Goal: Task Accomplishment & Management: Complete application form

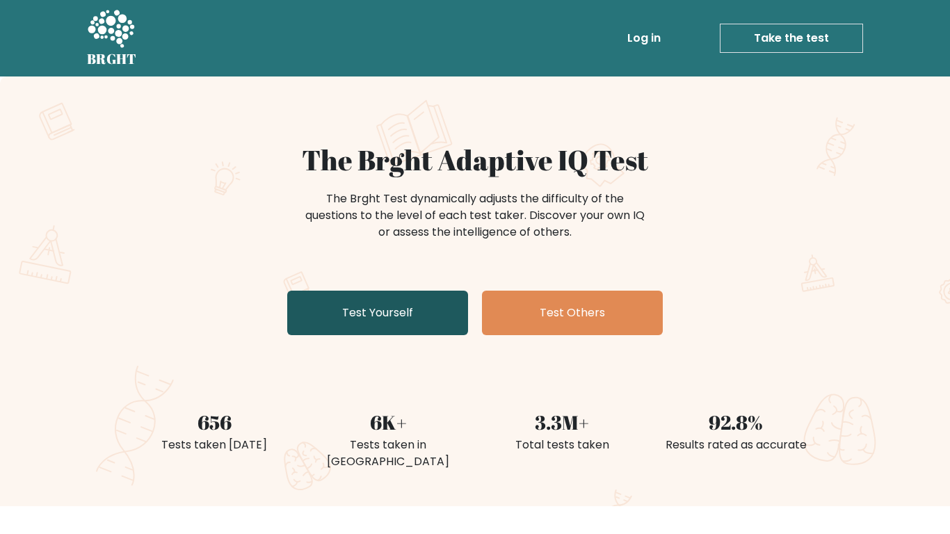
click at [373, 304] on link "Test Yourself" at bounding box center [377, 313] width 181 height 45
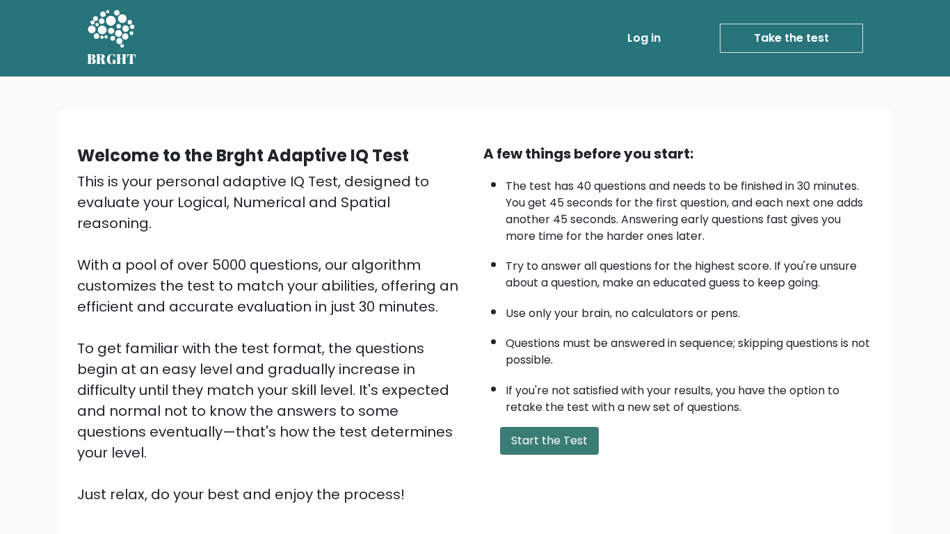
click at [585, 449] on button "Start the Test" at bounding box center [549, 441] width 99 height 28
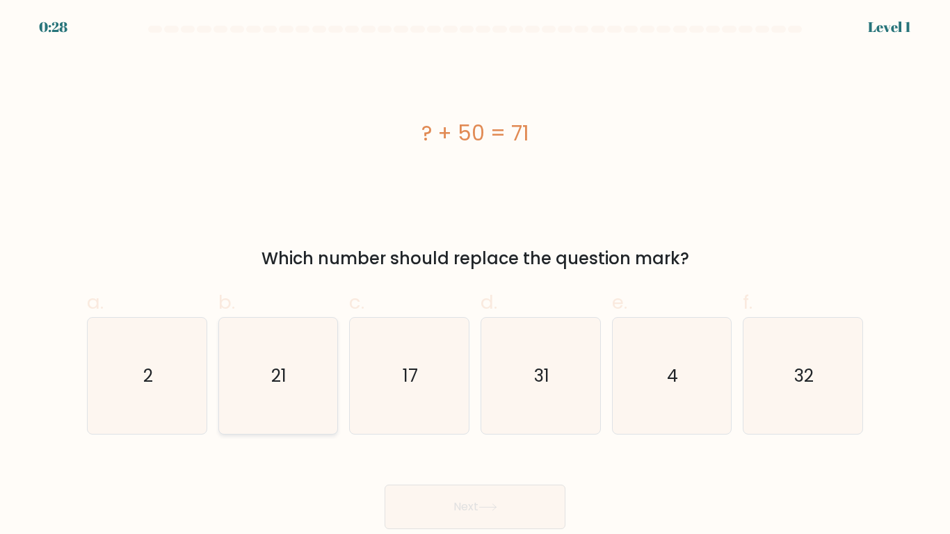
click at [277, 360] on icon "21" at bounding box center [278, 376] width 116 height 116
click at [475, 276] on input "b. 21" at bounding box center [475, 271] width 1 height 9
radio input "true"
click at [437, 508] on button "Next" at bounding box center [475, 507] width 181 height 45
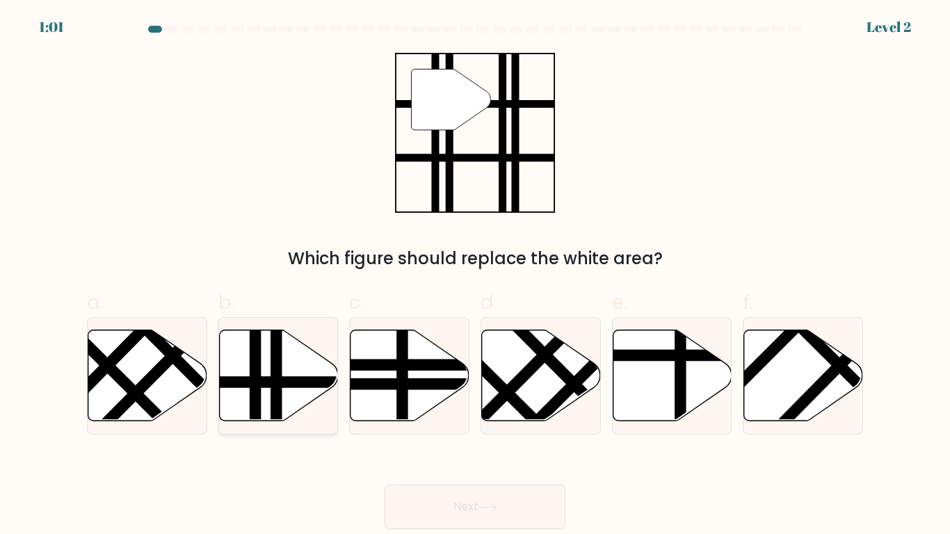
click at [255, 378] on line at bounding box center [255, 424] width 0 height 239
click at [475, 276] on input "b." at bounding box center [475, 271] width 1 height 9
radio input "true"
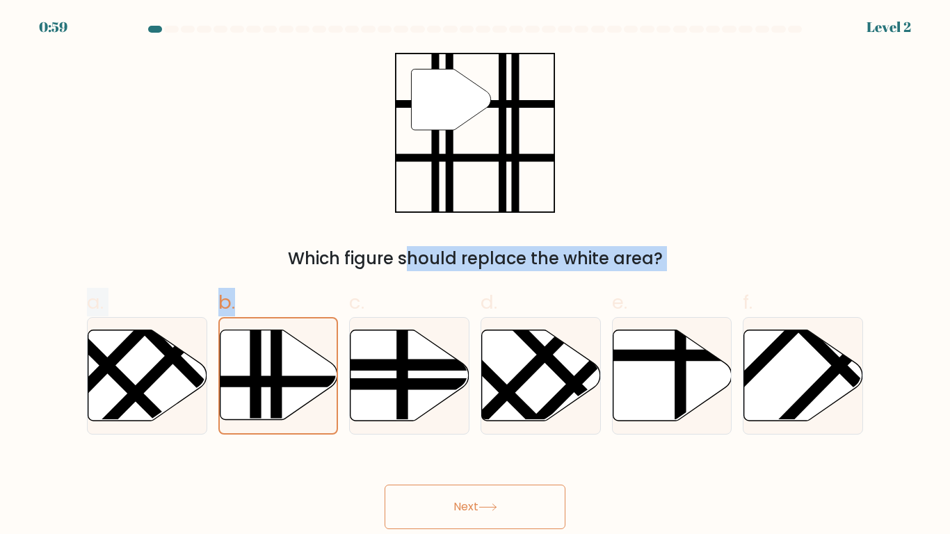
drag, startPoint x: 261, startPoint y: 363, endPoint x: 442, endPoint y: 136, distance: 291.0
click at [442, 136] on form at bounding box center [475, 277] width 950 height 503
click at [429, 163] on icon """ at bounding box center [475, 133] width 160 height 160
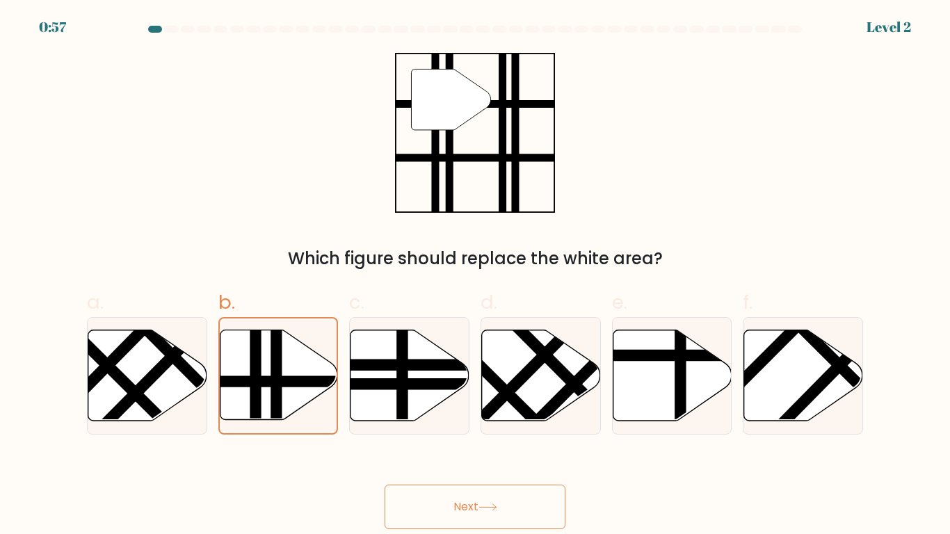
click at [449, 517] on button "Next" at bounding box center [475, 507] width 181 height 45
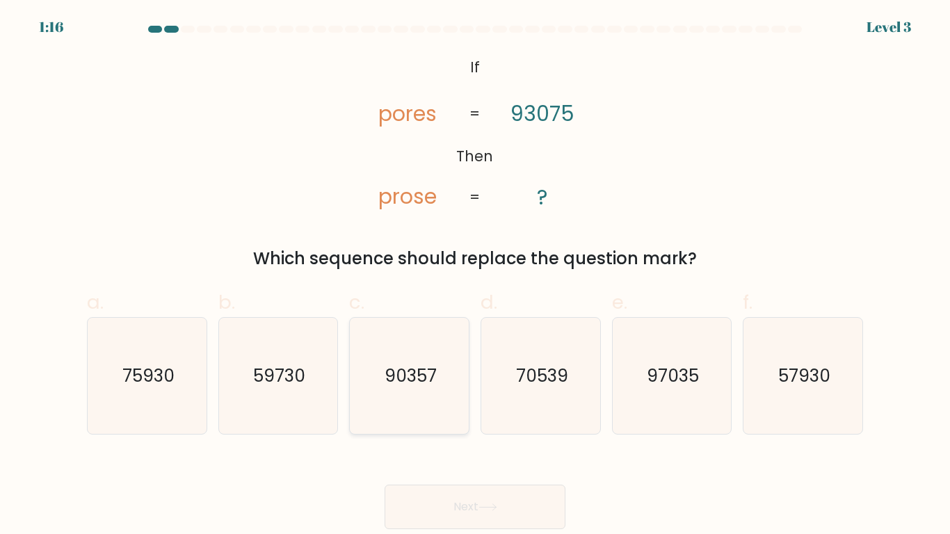
click at [448, 376] on icon "90357" at bounding box center [409, 376] width 116 height 116
click at [475, 276] on input "c. 90357" at bounding box center [475, 271] width 1 height 9
radio input "true"
click at [425, 508] on button "Next" at bounding box center [475, 507] width 181 height 45
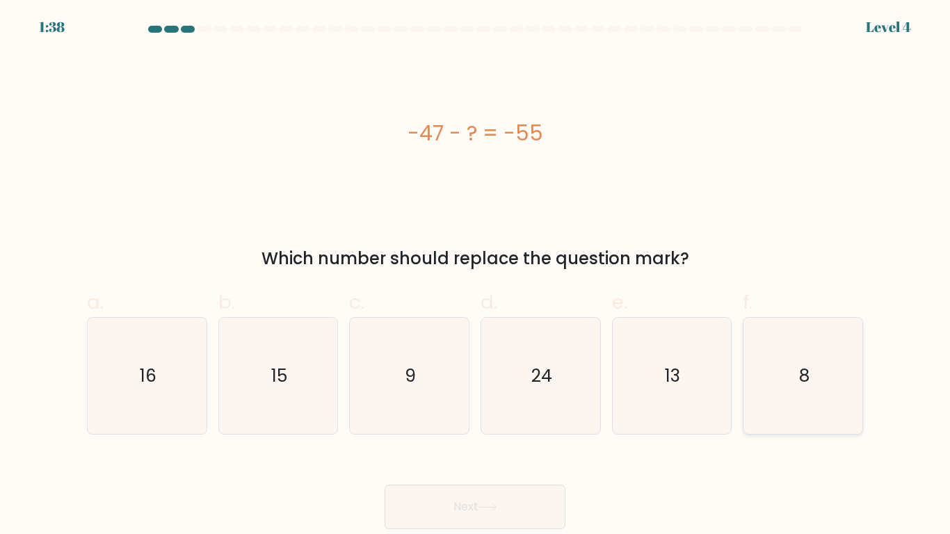
click at [853, 383] on icon "8" at bounding box center [803, 376] width 116 height 116
click at [476, 276] on input "f. 8" at bounding box center [475, 271] width 1 height 9
radio input "true"
click at [483, 503] on icon at bounding box center [487, 507] width 19 height 8
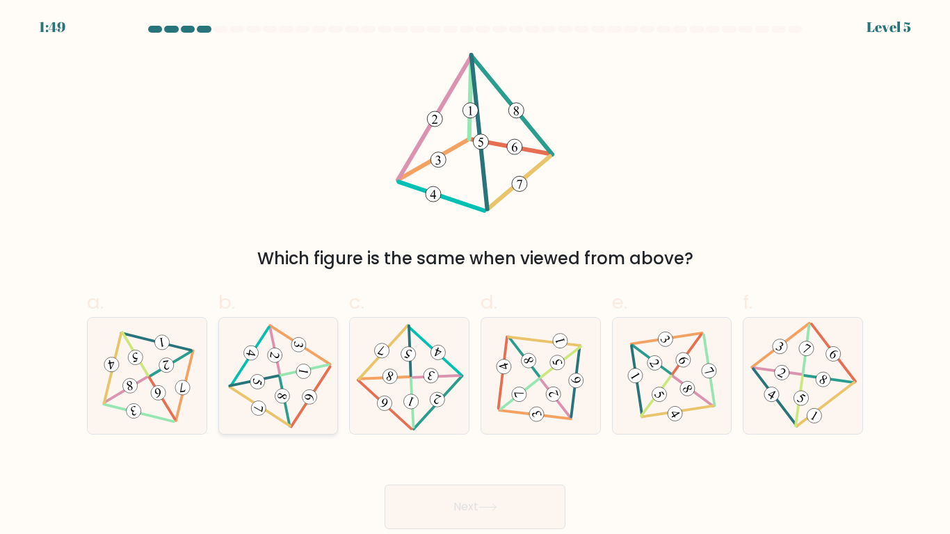
click at [283, 389] on icon at bounding box center [278, 375] width 95 height 93
click at [475, 276] on input "b." at bounding box center [475, 271] width 1 height 9
radio input "true"
click at [433, 510] on button "Next" at bounding box center [475, 507] width 181 height 45
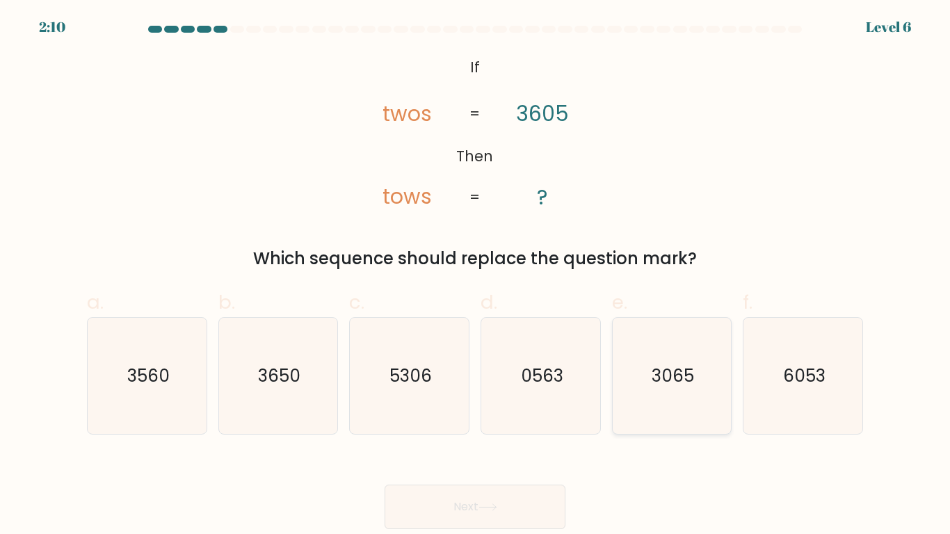
click at [700, 395] on icon "3065" at bounding box center [671, 376] width 116 height 116
click at [476, 276] on input "e. 3065" at bounding box center [475, 271] width 1 height 9
radio input "true"
click at [497, 506] on icon at bounding box center [487, 507] width 19 height 8
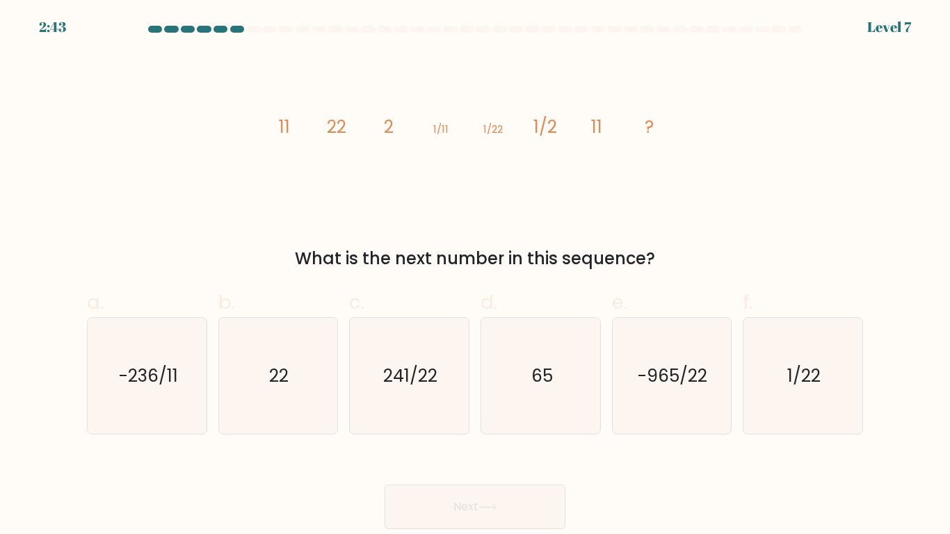
click at [600, 123] on tspan "11" at bounding box center [597, 127] width 11 height 24
click at [542, 128] on tspan "1/2" at bounding box center [545, 127] width 24 height 24
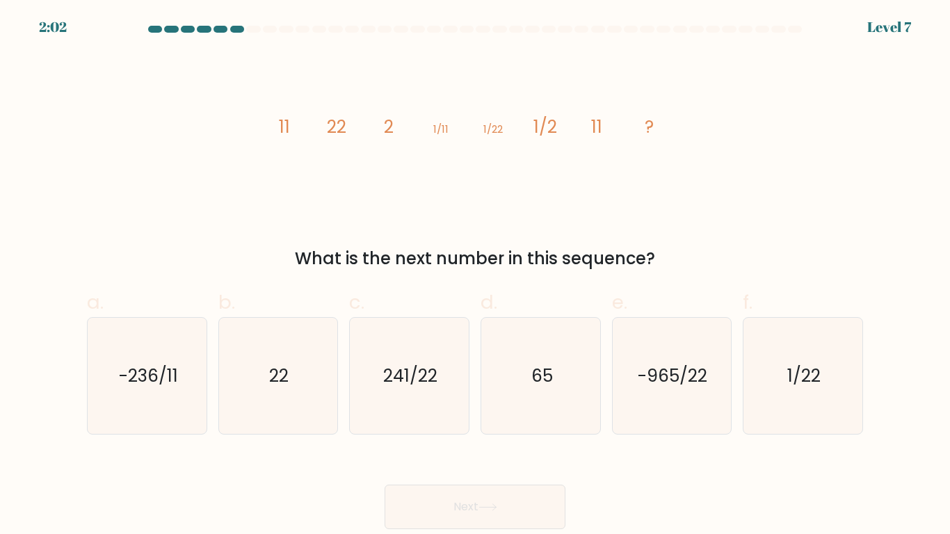
click at [542, 128] on tspan "1/2" at bounding box center [545, 127] width 24 height 24
click at [496, 129] on tspan "1/22" at bounding box center [492, 129] width 19 height 15
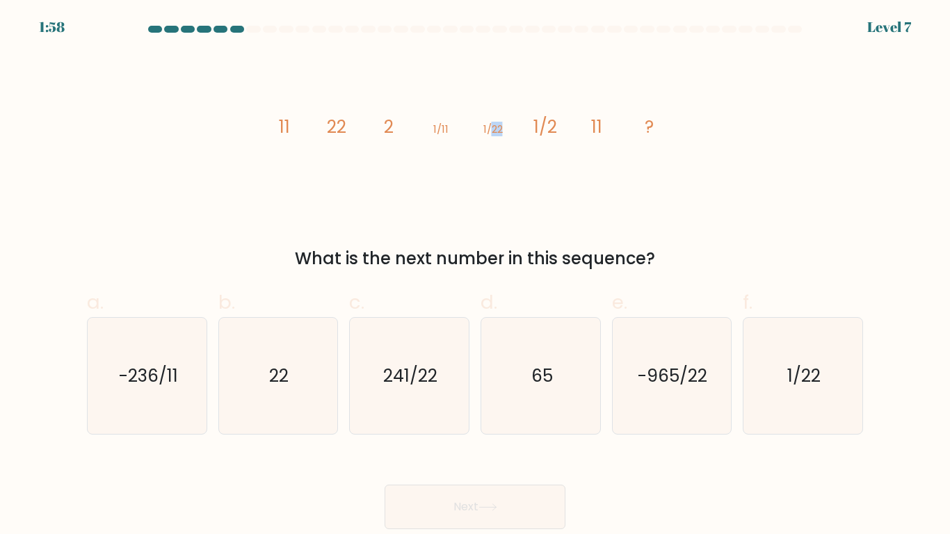
click at [496, 129] on tspan "1/22" at bounding box center [492, 129] width 19 height 15
click at [557, 124] on tspan "1/2" at bounding box center [545, 127] width 24 height 24
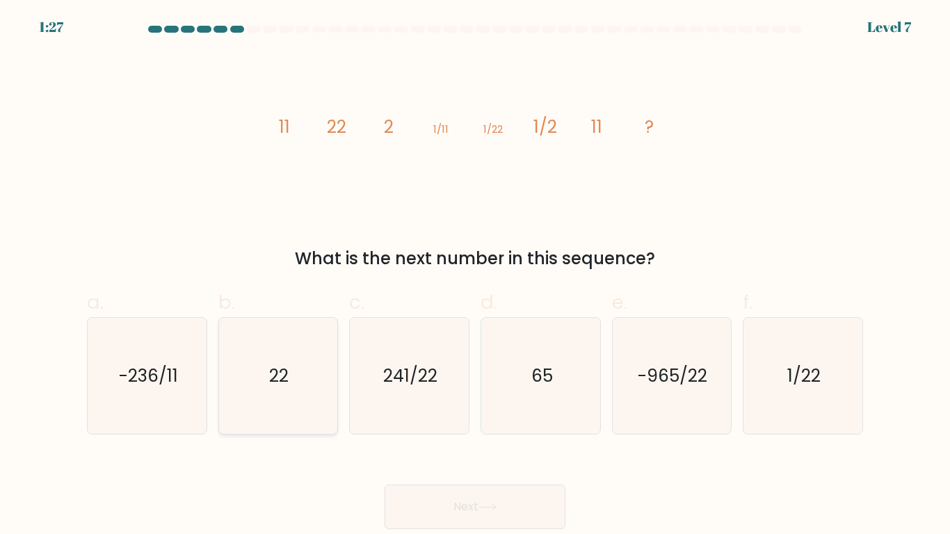
click at [261, 373] on icon "22" at bounding box center [278, 376] width 116 height 116
click at [475, 276] on input "b. 22" at bounding box center [475, 271] width 1 height 9
radio input "true"
click at [469, 515] on button "Next" at bounding box center [475, 507] width 181 height 45
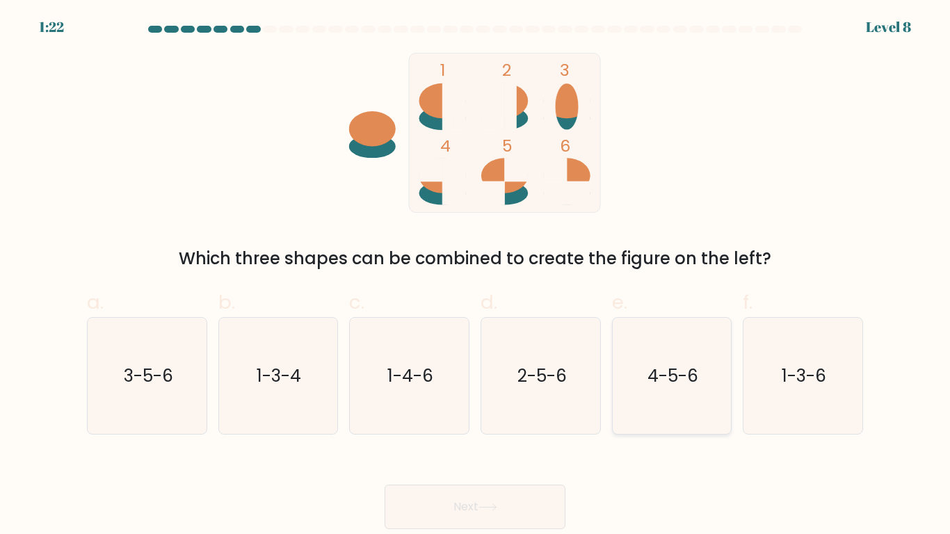
click at [675, 375] on text "4-5-6" at bounding box center [672, 376] width 51 height 24
click at [476, 276] on input "e. 4-5-6" at bounding box center [475, 271] width 1 height 9
radio input "true"
click at [478, 519] on button "Next" at bounding box center [475, 507] width 181 height 45
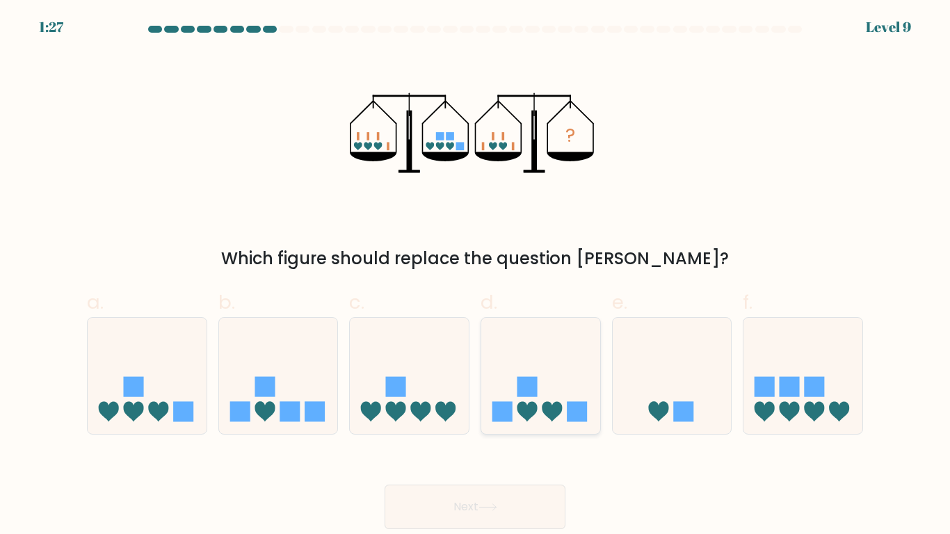
click at [568, 402] on rect at bounding box center [577, 411] width 20 height 20
click at [476, 276] on input "d." at bounding box center [475, 271] width 1 height 9
radio input "true"
click at [507, 513] on button "Next" at bounding box center [475, 507] width 181 height 45
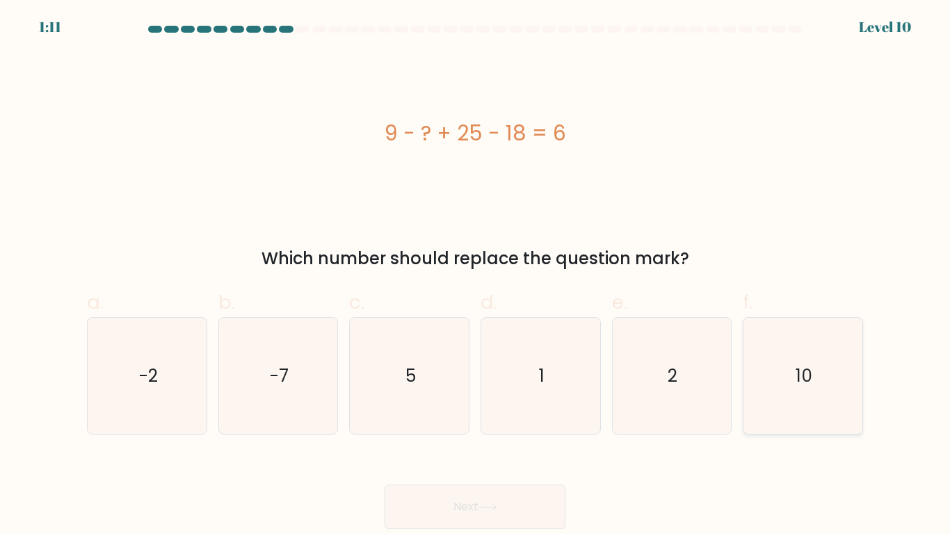
click at [780, 397] on icon "10" at bounding box center [803, 376] width 116 height 116
click at [476, 276] on input "f. 10" at bounding box center [475, 271] width 1 height 9
radio input "true"
click at [437, 513] on button "Next" at bounding box center [475, 507] width 181 height 45
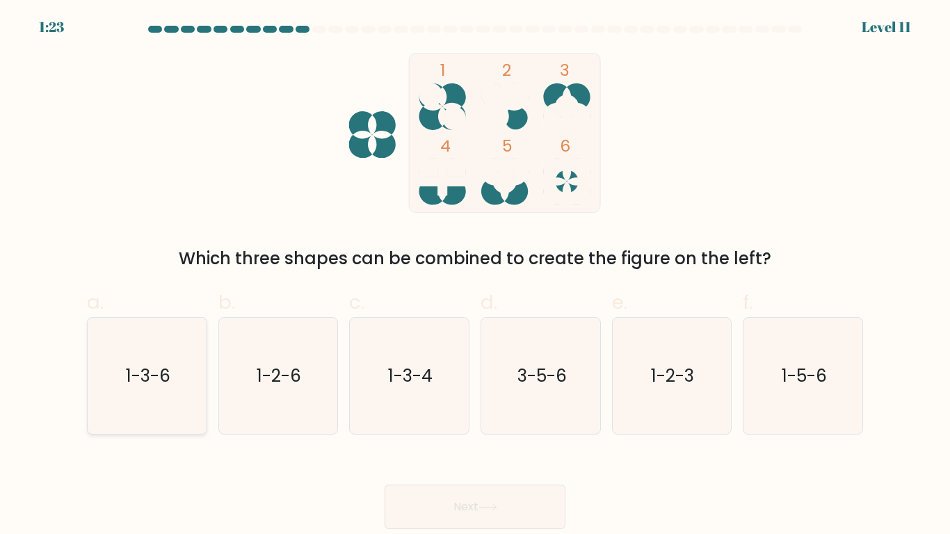
click at [140, 378] on text "1-3-6" at bounding box center [148, 376] width 45 height 24
click at [475, 276] on input "a. 1-3-6" at bounding box center [475, 271] width 1 height 9
radio input "true"
click at [392, 510] on button "Next" at bounding box center [475, 507] width 181 height 45
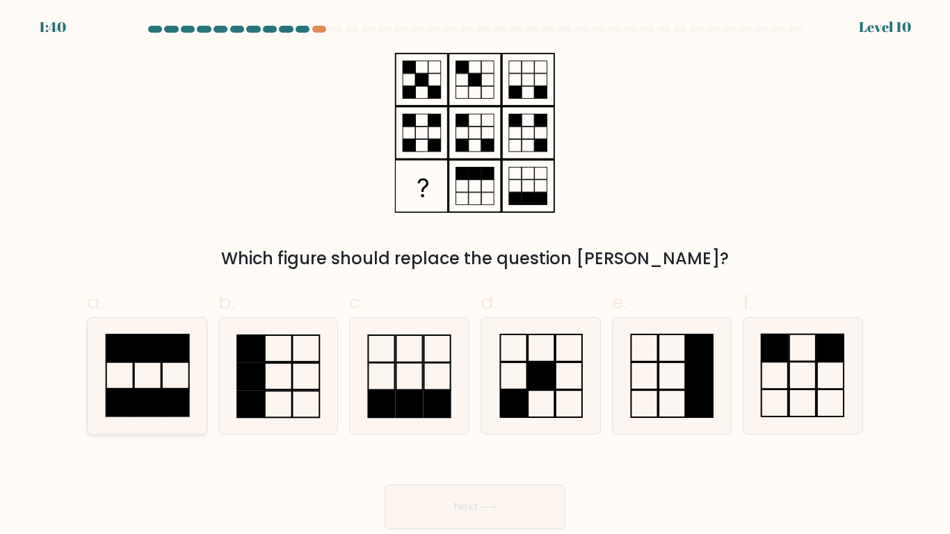
click at [201, 365] on icon at bounding box center [147, 376] width 116 height 116
click at [475, 276] on input "a." at bounding box center [475, 271] width 1 height 9
radio input "true"
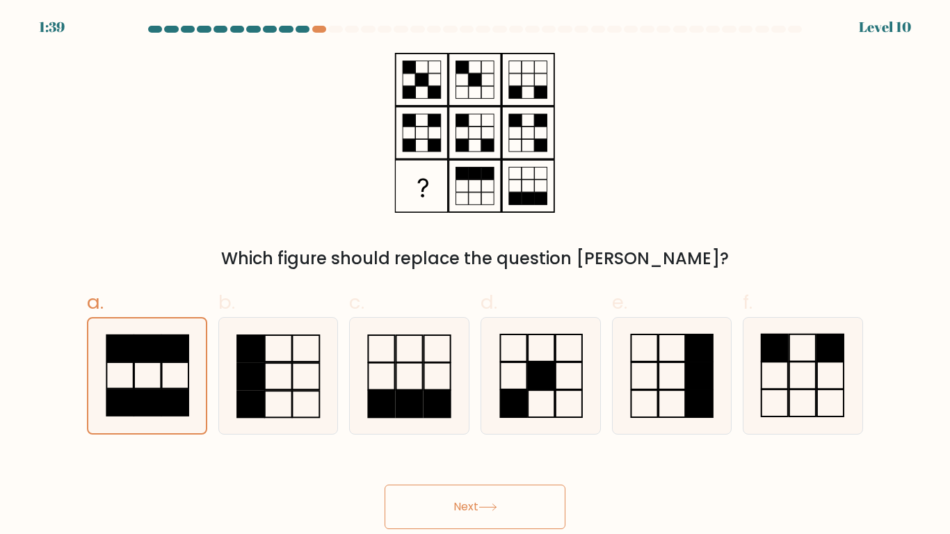
click at [458, 515] on button "Next" at bounding box center [475, 507] width 181 height 45
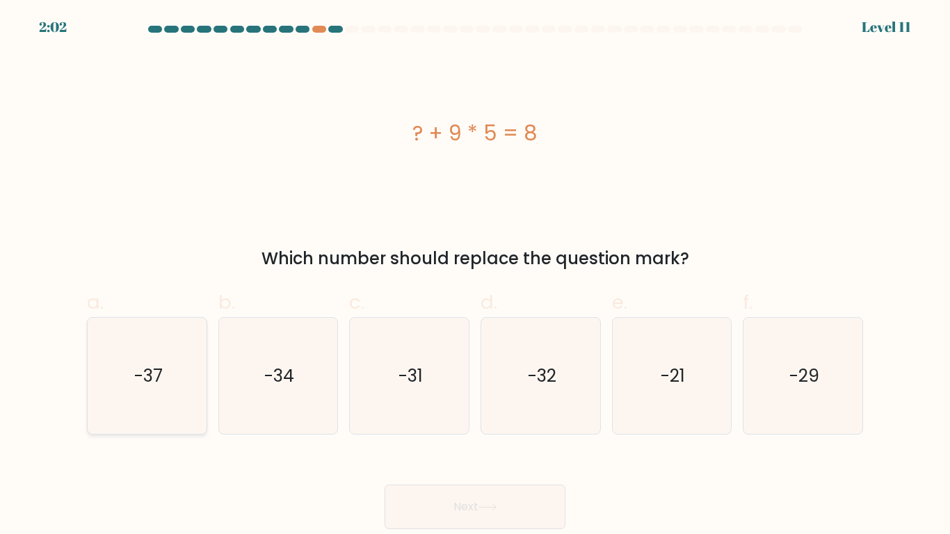
click at [136, 357] on icon "-37" at bounding box center [147, 376] width 116 height 116
click at [475, 276] on input "a. -37" at bounding box center [475, 271] width 1 height 9
radio input "true"
click at [450, 502] on button "Next" at bounding box center [475, 507] width 181 height 45
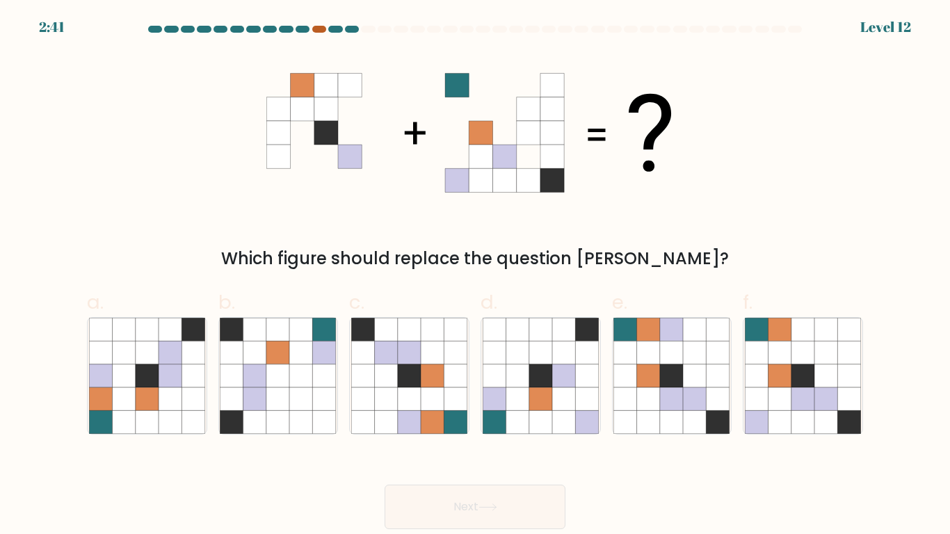
click at [318, 28] on div at bounding box center [319, 29] width 14 height 7
click at [316, 29] on div at bounding box center [319, 29] width 14 height 7
click at [689, 386] on icon at bounding box center [695, 375] width 23 height 23
click at [476, 276] on input "e." at bounding box center [475, 271] width 1 height 9
radio input "true"
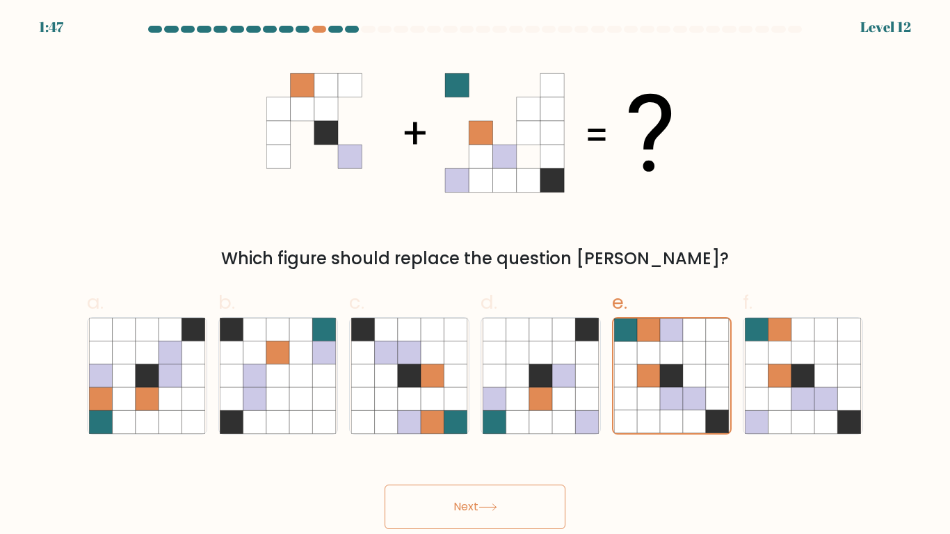
click at [497, 506] on icon at bounding box center [487, 507] width 19 height 8
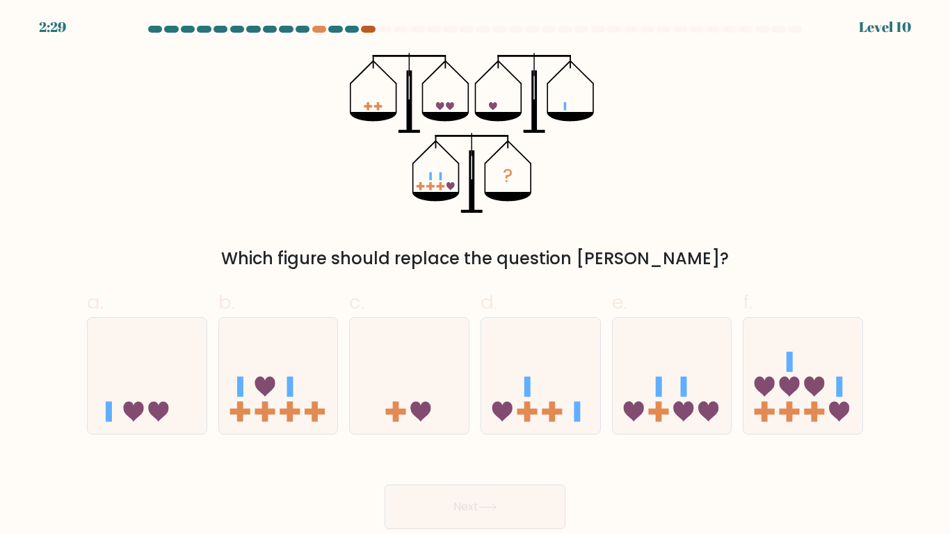
click at [373, 26] on div at bounding box center [368, 29] width 14 height 7
click at [475, 262] on div "Which figure should replace the question mark?" at bounding box center [474, 258] width 759 height 25
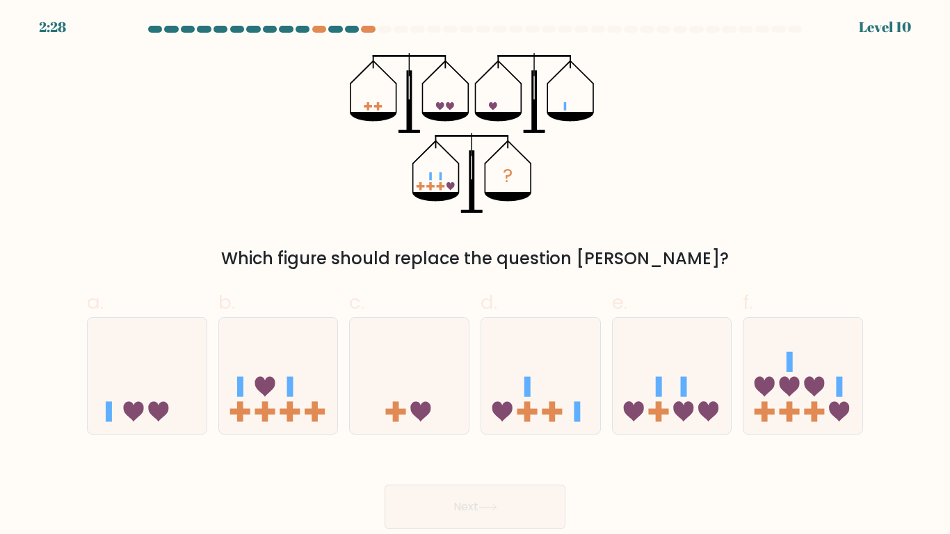
click at [475, 262] on div "Which figure should replace the question mark?" at bounding box center [474, 258] width 759 height 25
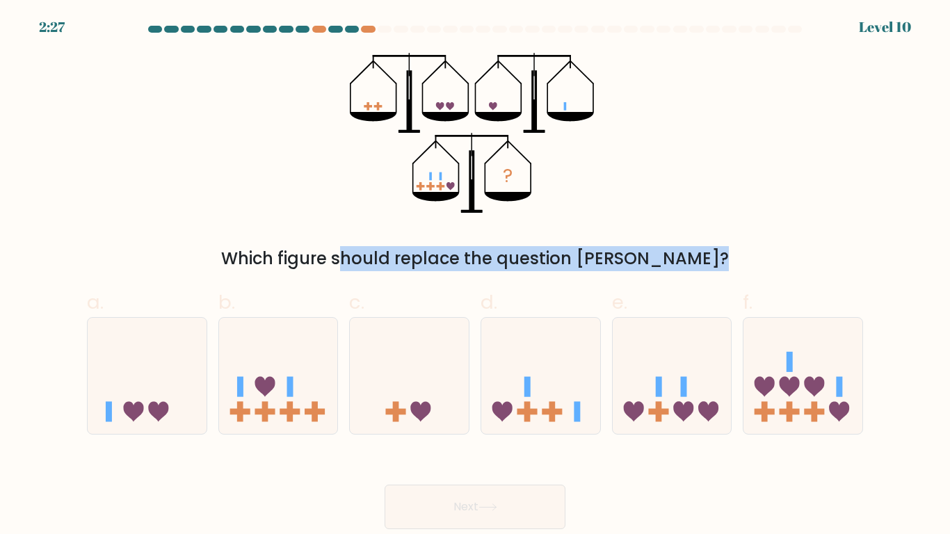
click at [475, 262] on div "Which figure should replace the question mark?" at bounding box center [474, 258] width 759 height 25
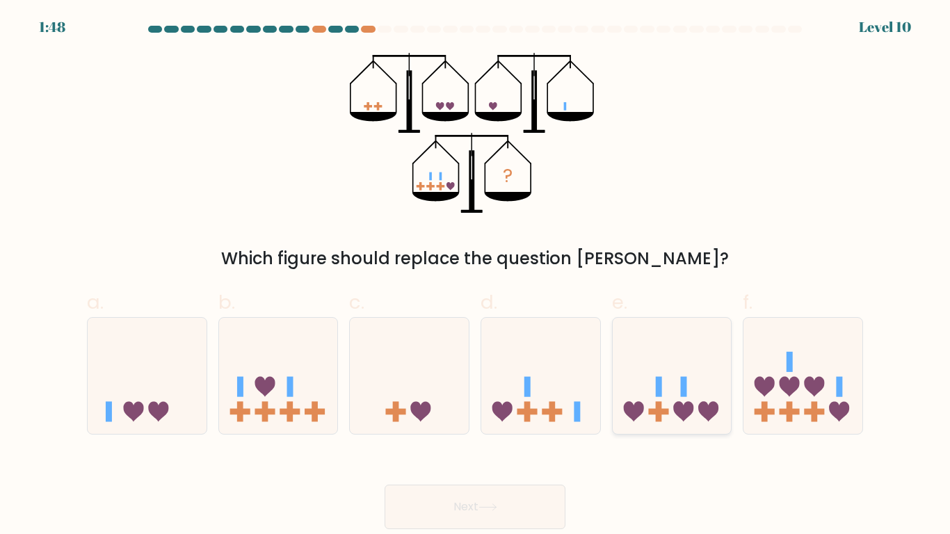
click at [645, 404] on icon at bounding box center [672, 376] width 119 height 98
click at [476, 276] on input "e." at bounding box center [475, 271] width 1 height 9
radio input "true"
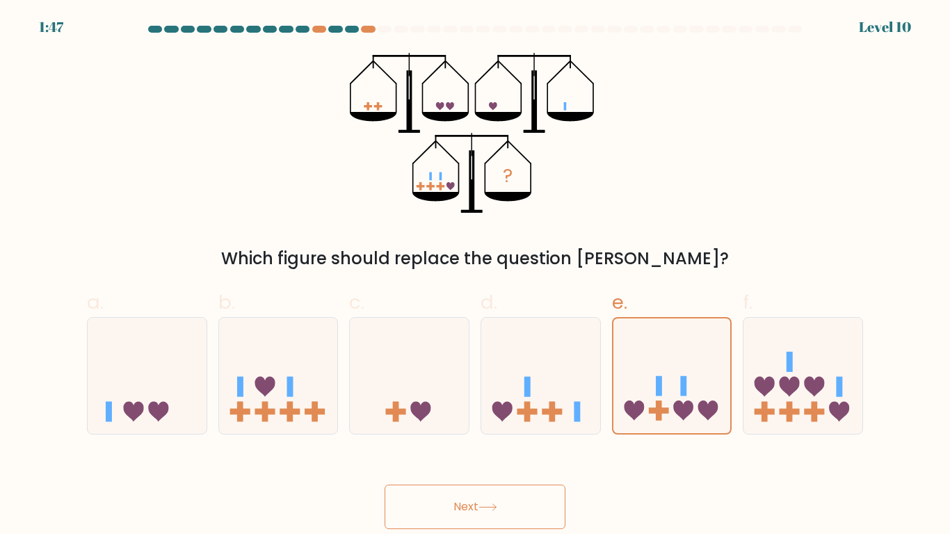
click at [430, 520] on button "Next" at bounding box center [475, 507] width 181 height 45
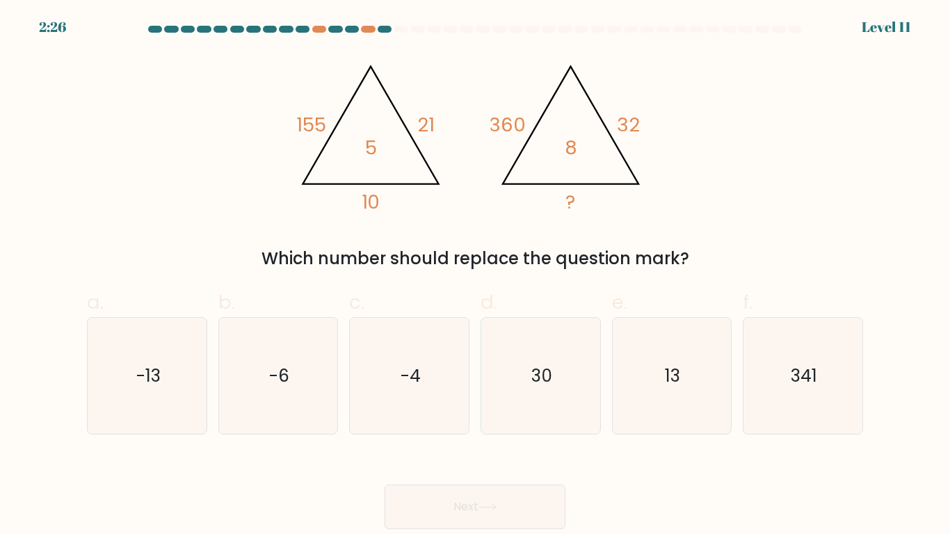
click at [680, 257] on div "Which number should replace the question mark?" at bounding box center [474, 258] width 759 height 25
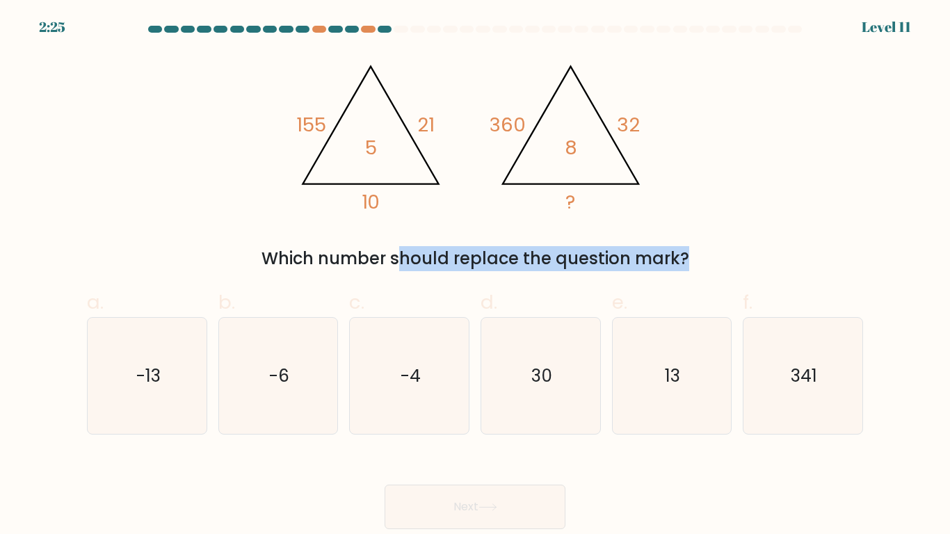
click at [680, 257] on div "Which number should replace the question mark?" at bounding box center [474, 258] width 759 height 25
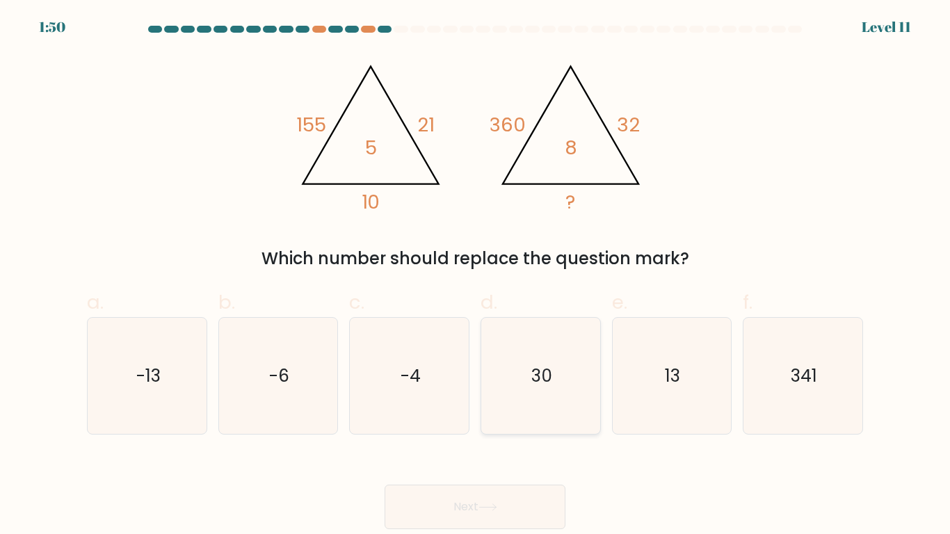
click at [524, 376] on icon "30" at bounding box center [541, 376] width 116 height 116
click at [476, 276] on input "d. 30" at bounding box center [475, 271] width 1 height 9
radio input "true"
click at [426, 506] on button "Next" at bounding box center [475, 507] width 181 height 45
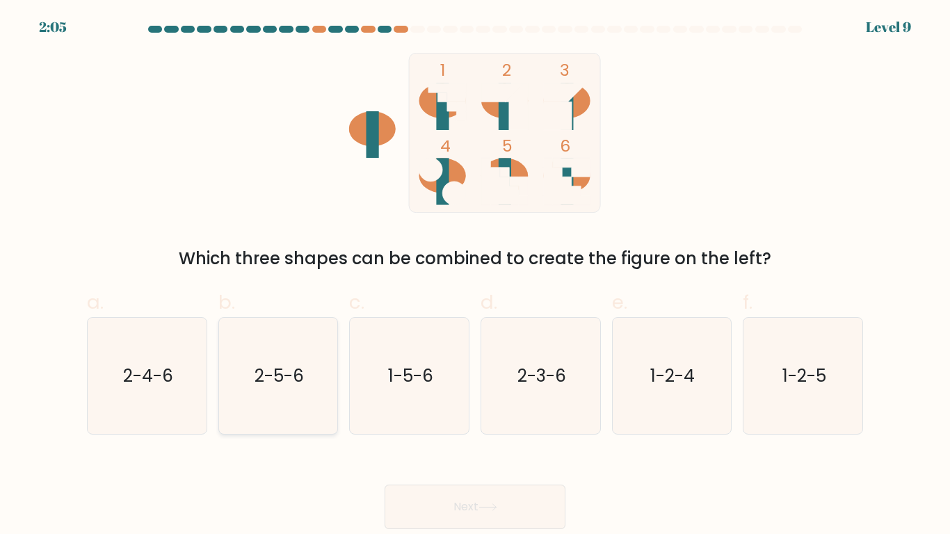
click at [297, 356] on icon "2-5-6" at bounding box center [278, 376] width 116 height 116
click at [475, 276] on input "b. 2-5-6" at bounding box center [475, 271] width 1 height 9
radio input "true"
click at [421, 497] on button "Next" at bounding box center [475, 507] width 181 height 45
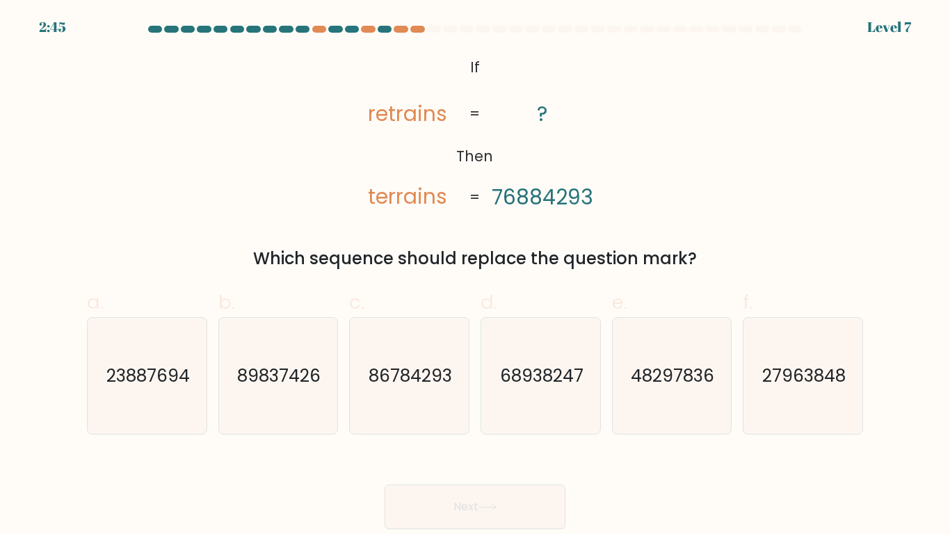
click at [472, 122] on tspan "=" at bounding box center [475, 114] width 10 height 20
click at [402, 389] on icon "86784293" at bounding box center [409, 376] width 116 height 116
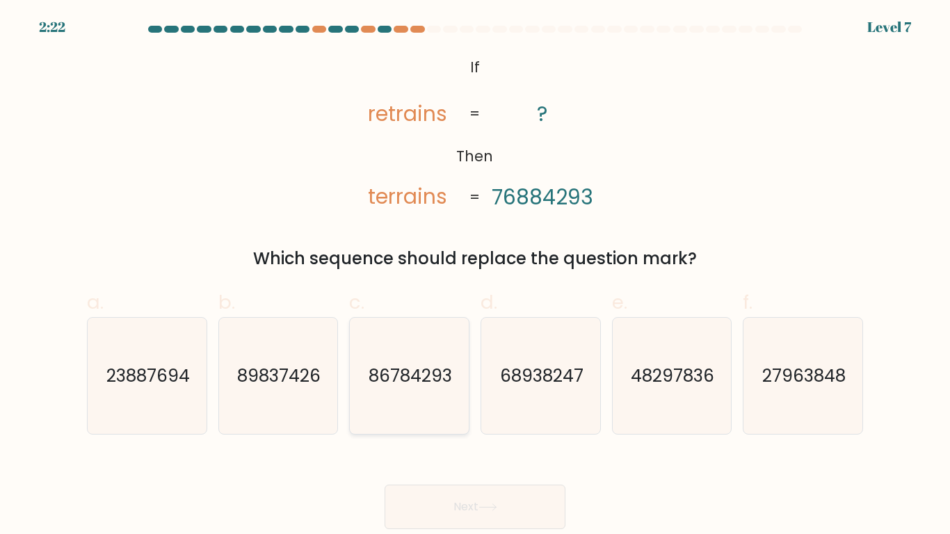
click at [475, 276] on input "c. 86784293" at bounding box center [475, 271] width 1 height 9
radio input "true"
click at [487, 510] on icon at bounding box center [487, 507] width 19 height 8
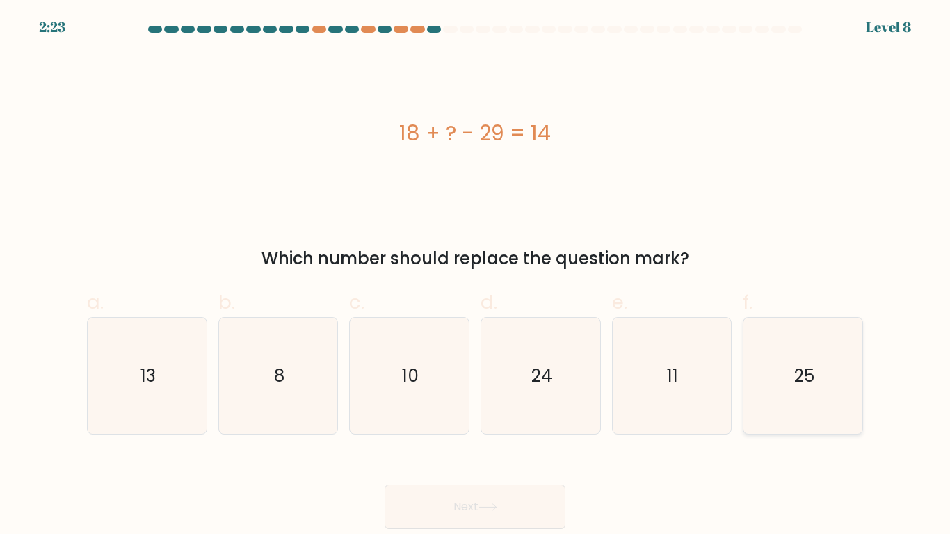
click at [761, 378] on icon "25" at bounding box center [803, 376] width 116 height 116
click at [476, 276] on input "f. 25" at bounding box center [475, 271] width 1 height 9
radio input "true"
click at [490, 519] on button "Next" at bounding box center [475, 507] width 181 height 45
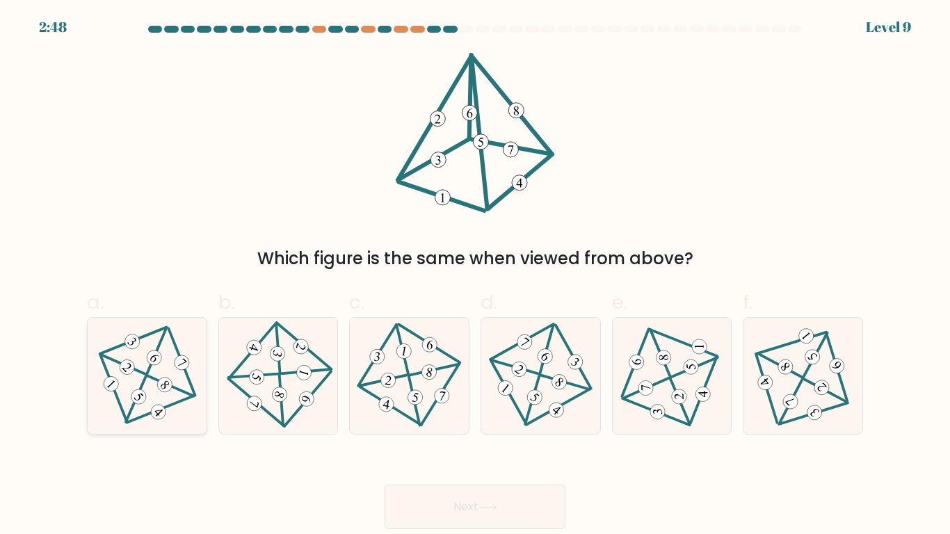
click at [174, 387] on 200 at bounding box center [171, 386] width 46 height 47
click at [475, 276] on input "a." at bounding box center [475, 271] width 1 height 9
radio input "true"
click at [478, 525] on button "Next" at bounding box center [475, 507] width 181 height 45
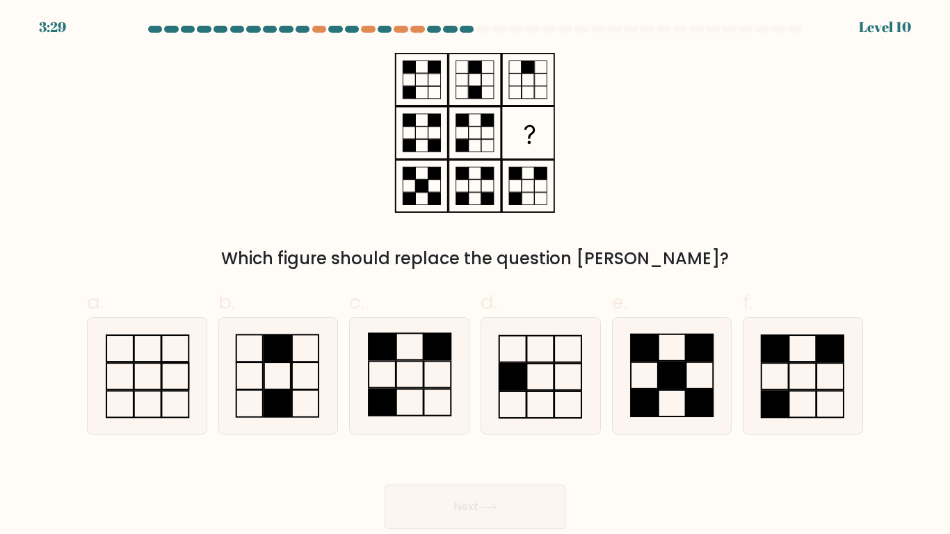
click at [654, 268] on div "Which figure should replace the question mark?" at bounding box center [474, 258] width 759 height 25
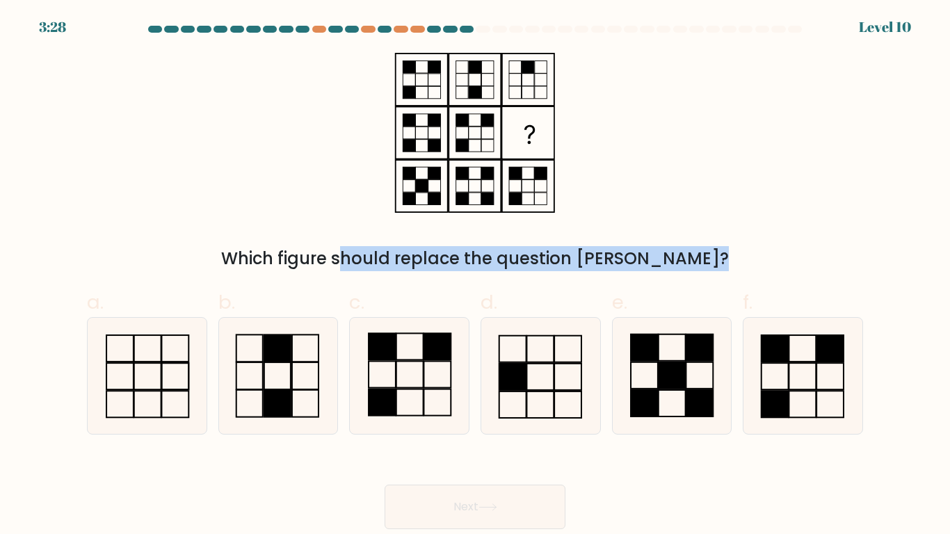
click at [654, 268] on div "Which figure should replace the question mark?" at bounding box center [474, 258] width 759 height 25
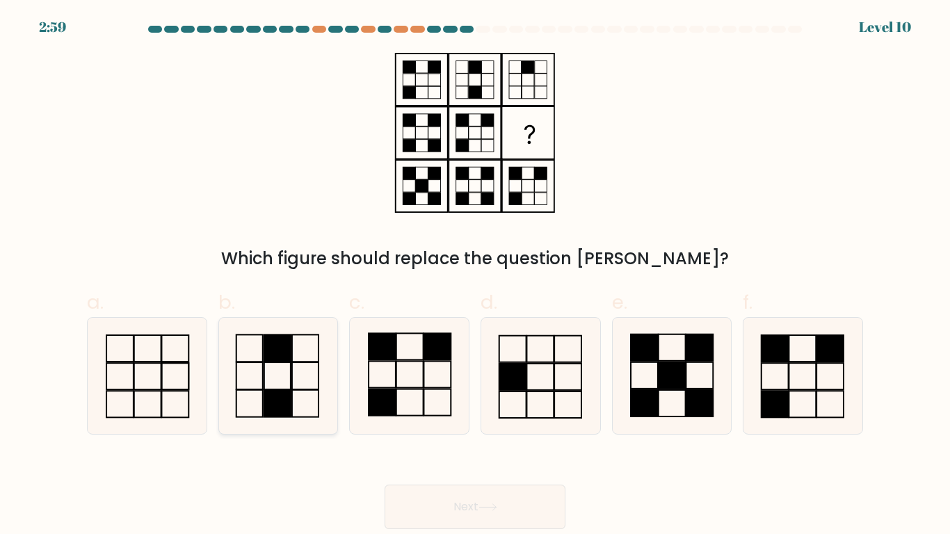
click at [275, 383] on icon at bounding box center [278, 376] width 116 height 116
click at [475, 276] on input "b." at bounding box center [475, 271] width 1 height 9
radio input "true"
click at [453, 517] on button "Next" at bounding box center [475, 507] width 181 height 45
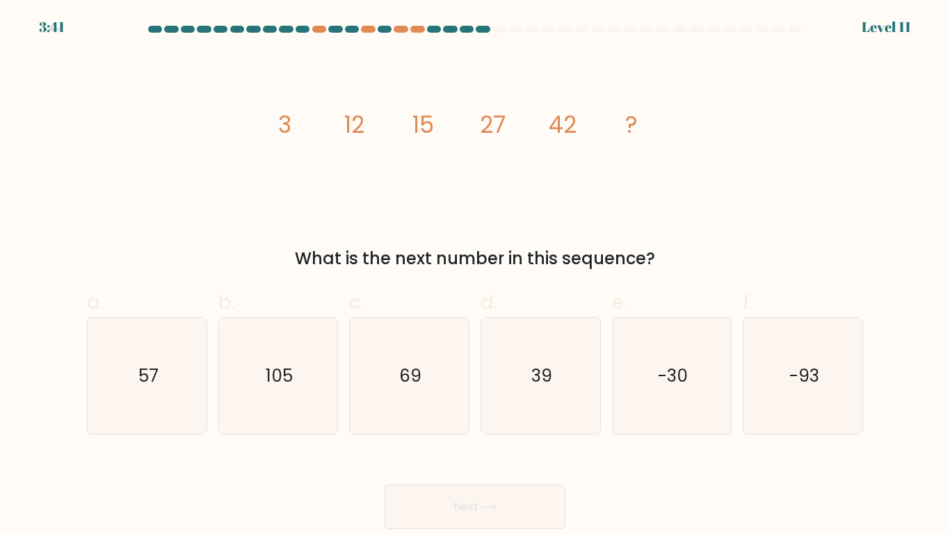
click at [566, 268] on div "What is the next number in this sequence?" at bounding box center [474, 258] width 759 height 25
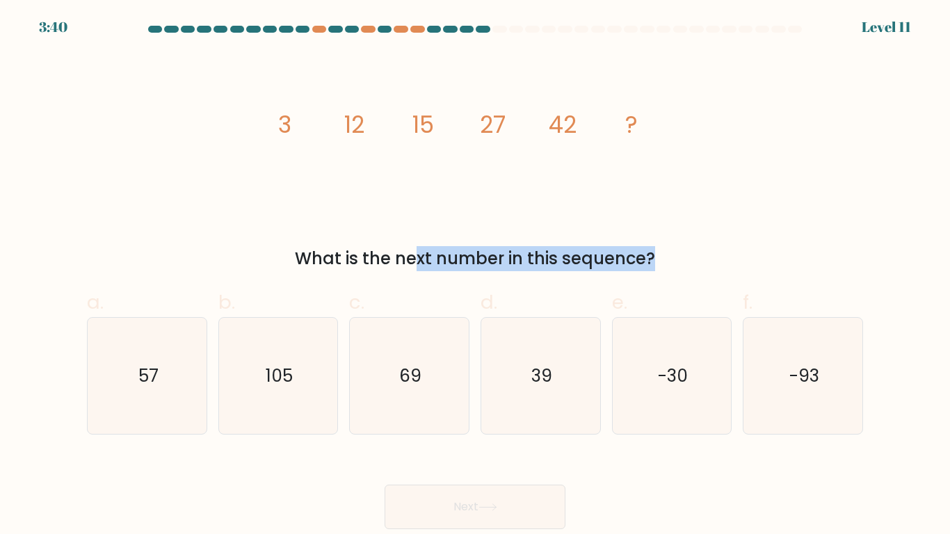
click at [566, 268] on div "What is the next number in this sequence?" at bounding box center [474, 258] width 759 height 25
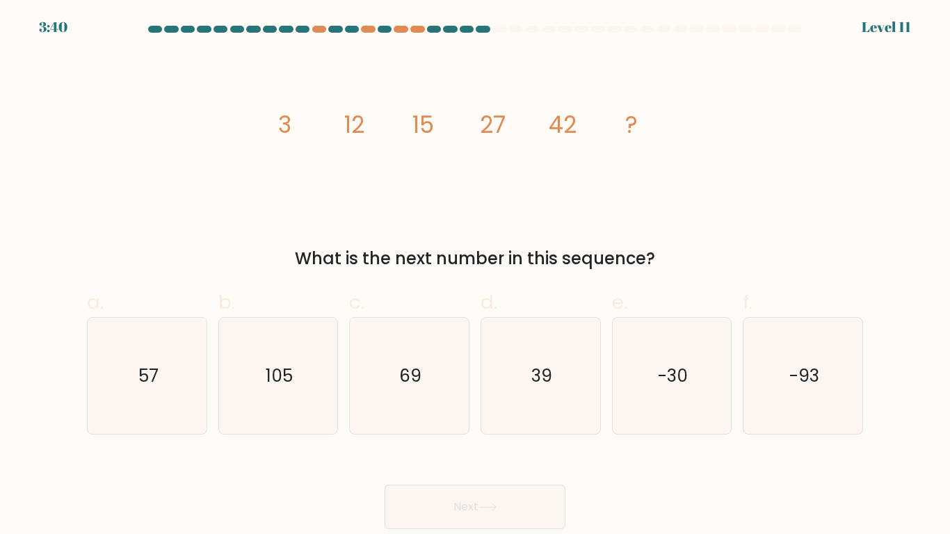
click at [566, 268] on div "What is the next number in this sequence?" at bounding box center [474, 258] width 759 height 25
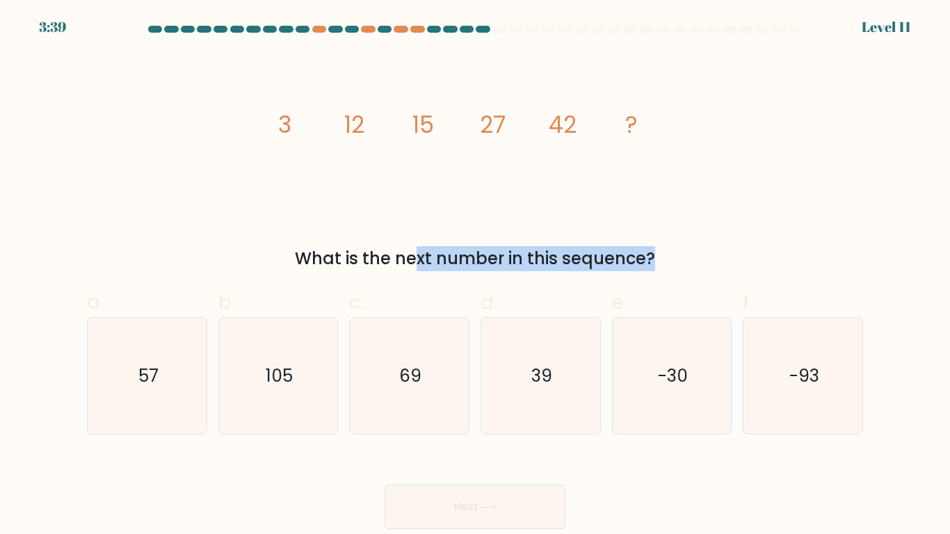
click at [670, 274] on form at bounding box center [475, 277] width 950 height 503
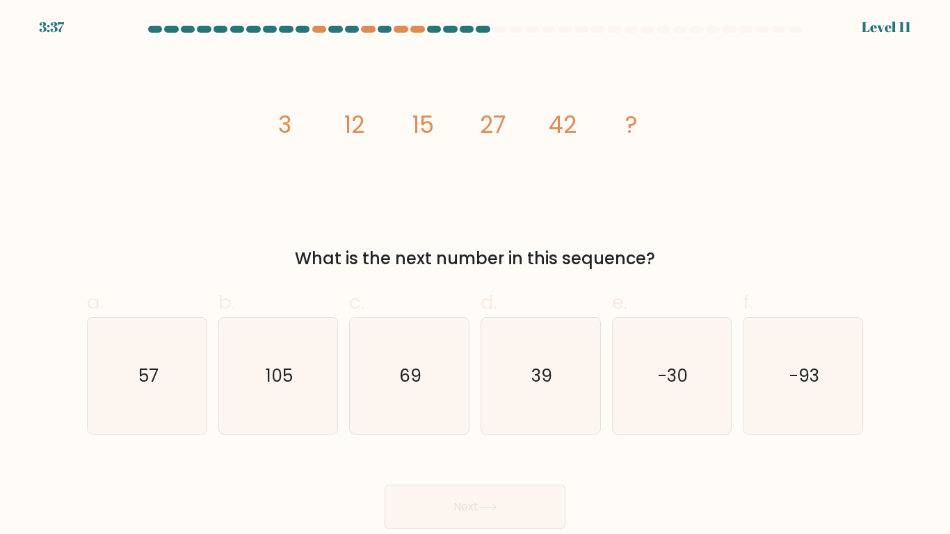
click at [430, 263] on div "What is the next number in this sequence?" at bounding box center [474, 258] width 759 height 25
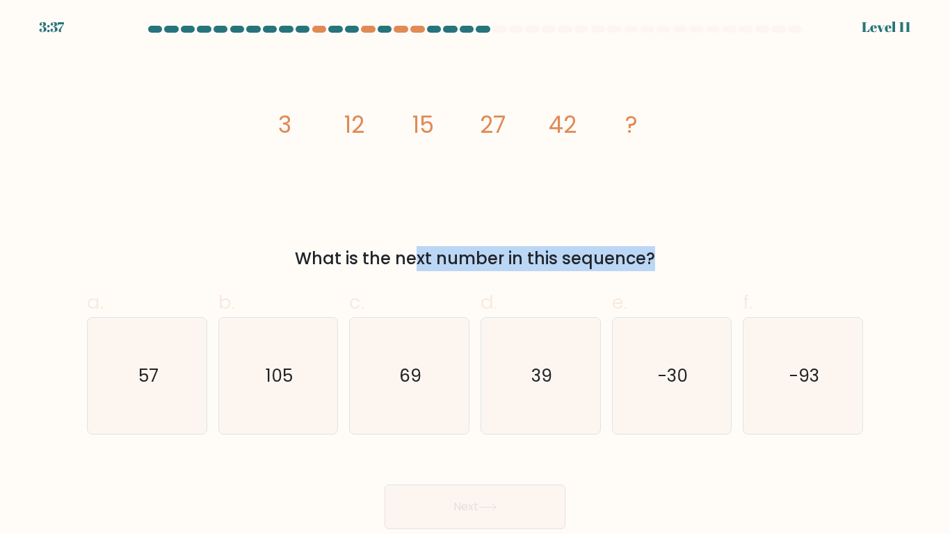
click at [430, 263] on div "What is the next number in this sequence?" at bounding box center [474, 258] width 759 height 25
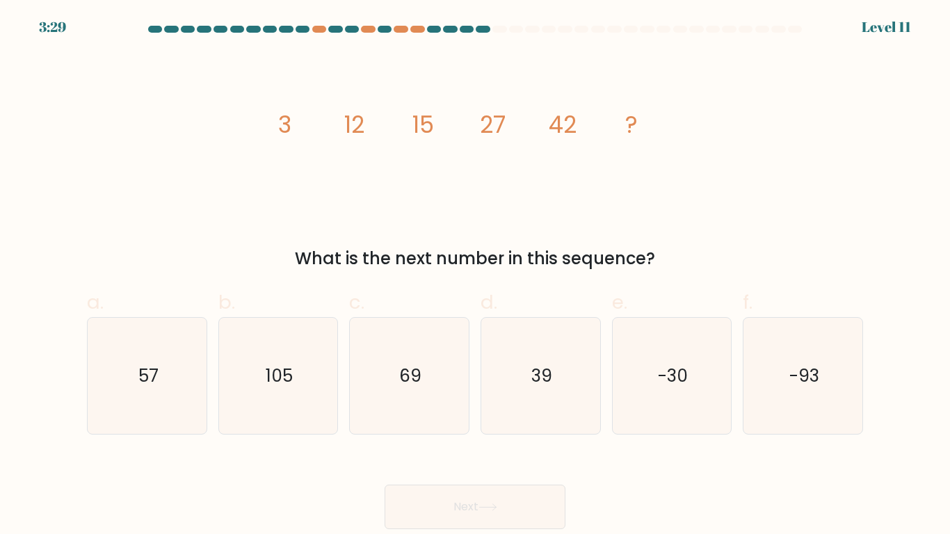
click at [632, 131] on tspan "?" at bounding box center [632, 124] width 13 height 33
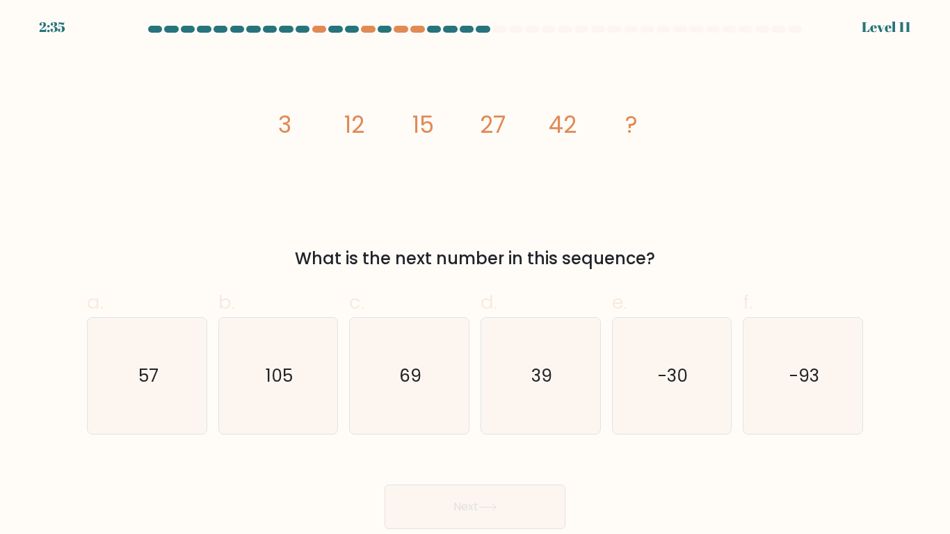
click at [208, 374] on div "a. 57" at bounding box center [146, 361] width 131 height 147
click at [203, 373] on icon "57" at bounding box center [147, 376] width 116 height 116
click at [475, 276] on input "a. 57" at bounding box center [475, 271] width 1 height 9
radio input "true"
click at [445, 501] on button "Next" at bounding box center [475, 507] width 181 height 45
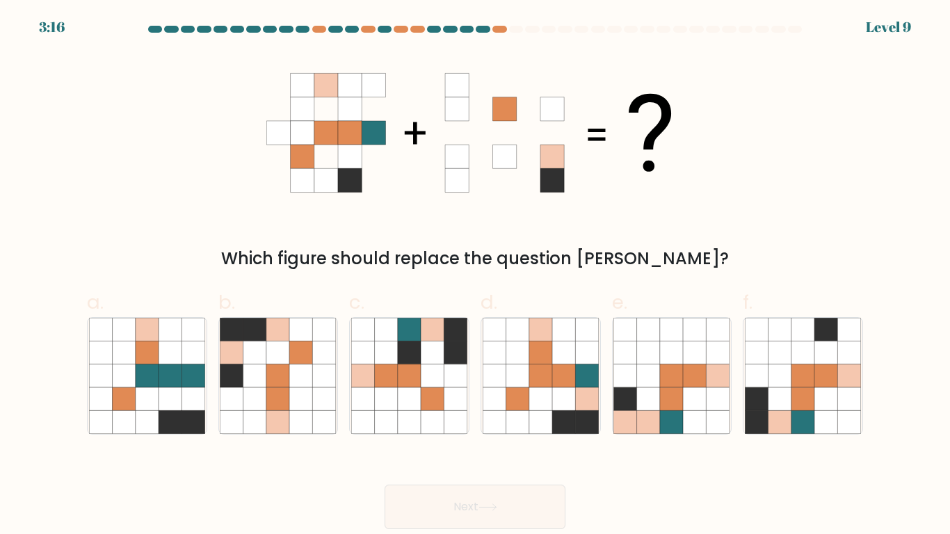
click at [477, 258] on div "Which figure should replace the question mark?" at bounding box center [474, 258] width 759 height 25
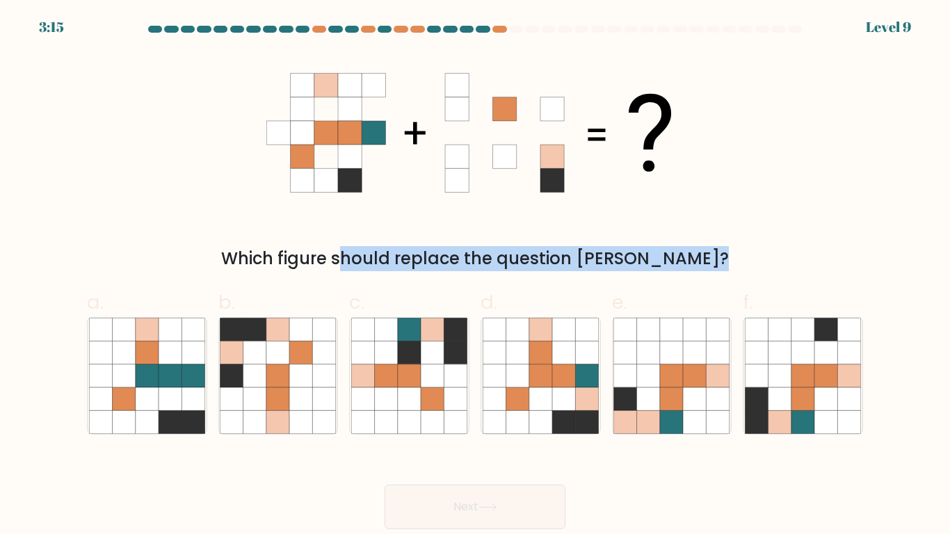
click at [613, 249] on div "Which figure should replace the question mark?" at bounding box center [474, 258] width 759 height 25
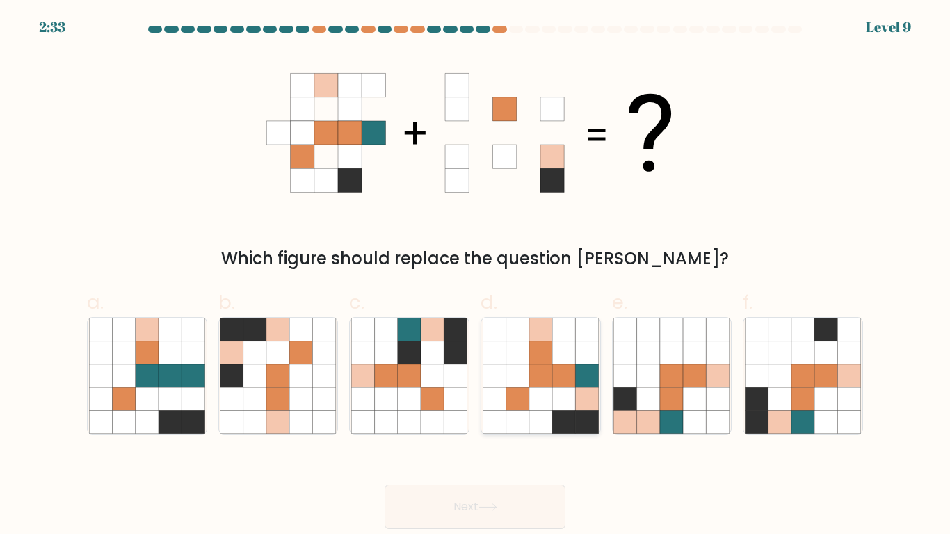
click at [550, 399] on icon at bounding box center [540, 398] width 23 height 23
click at [476, 276] on input "d." at bounding box center [475, 271] width 1 height 9
radio input "true"
click at [497, 500] on button "Next" at bounding box center [475, 507] width 181 height 45
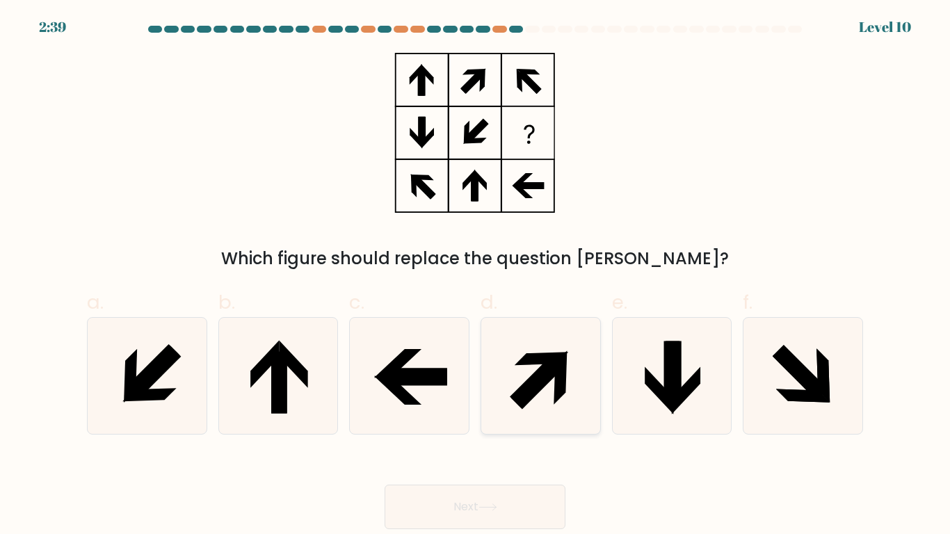
click at [552, 400] on icon at bounding box center [541, 376] width 116 height 116
click at [476, 276] on input "d." at bounding box center [475, 271] width 1 height 9
radio input "true"
click at [491, 494] on button "Next" at bounding box center [475, 507] width 181 height 45
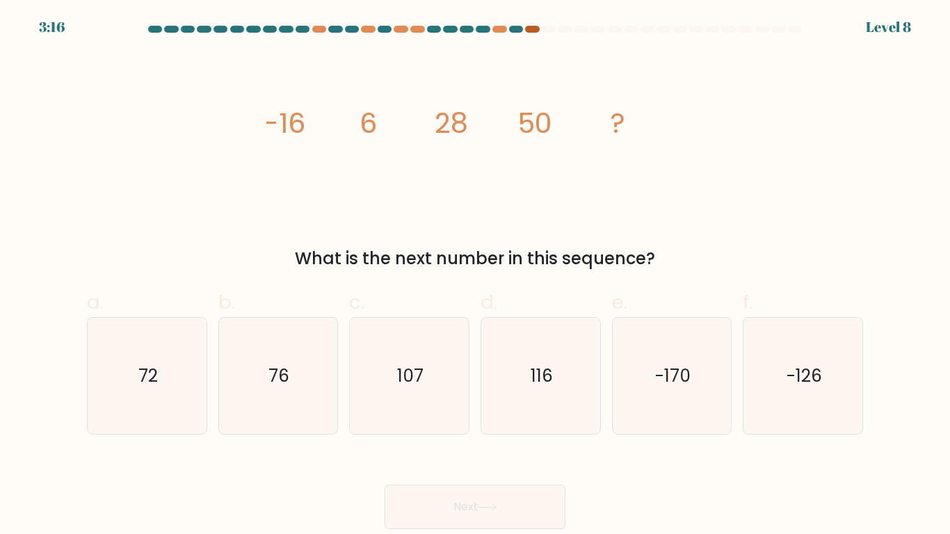
click at [526, 30] on div at bounding box center [532, 29] width 14 height 7
click at [179, 379] on icon "72" at bounding box center [147, 376] width 116 height 116
click at [475, 276] on input "a. 72" at bounding box center [475, 271] width 1 height 9
radio input "true"
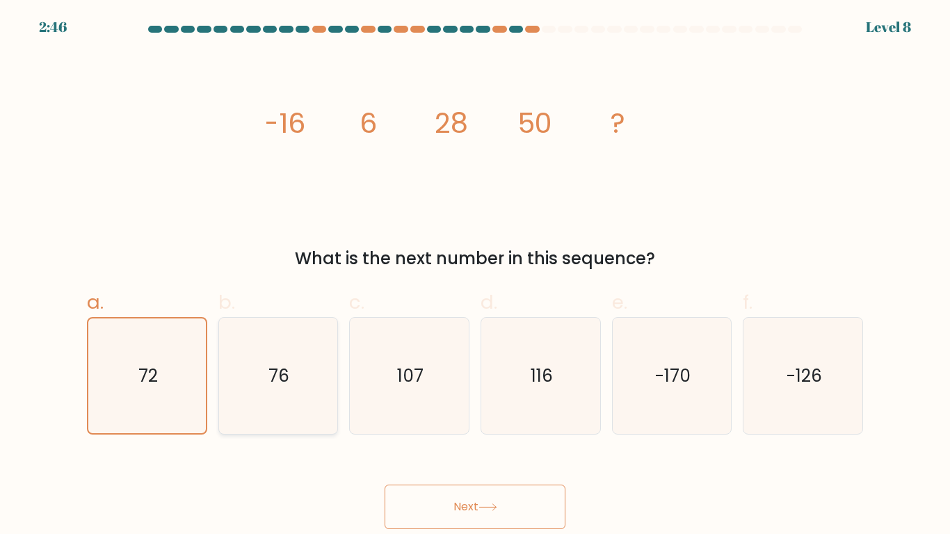
click at [329, 386] on icon "76" at bounding box center [278, 376] width 116 height 116
click at [475, 276] on input "b. 76" at bounding box center [475, 271] width 1 height 9
radio input "true"
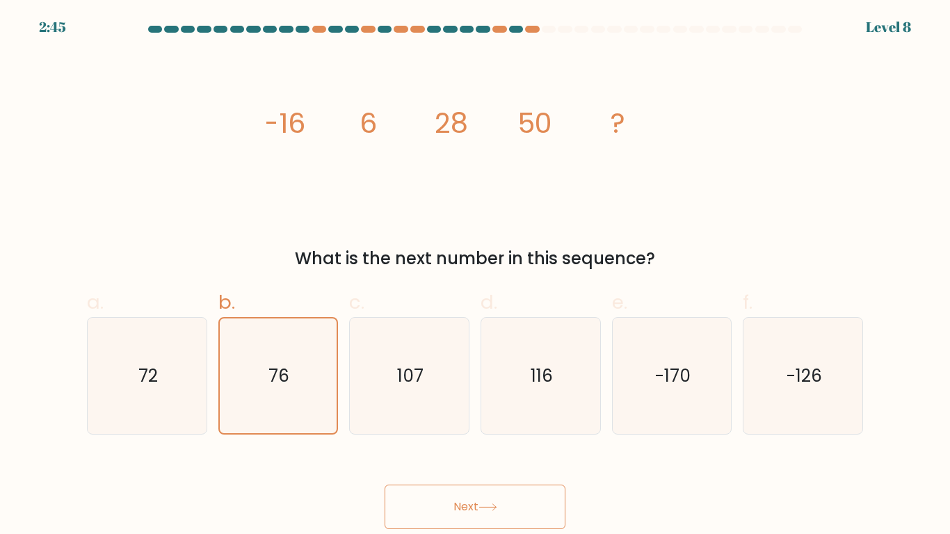
click at [460, 517] on button "Next" at bounding box center [475, 507] width 181 height 45
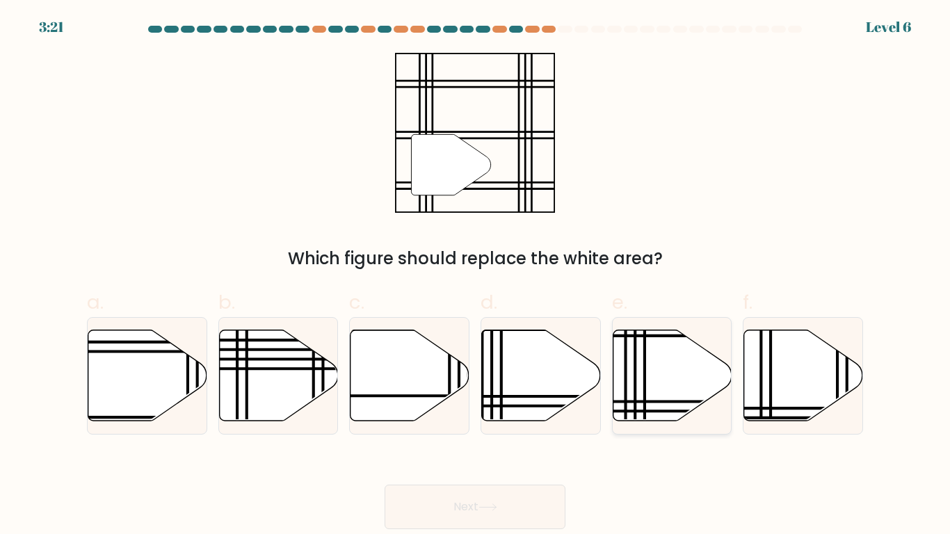
click at [647, 375] on icon at bounding box center [672, 375] width 119 height 91
click at [476, 276] on input "e." at bounding box center [475, 271] width 1 height 9
radio input "true"
click at [519, 517] on button "Next" at bounding box center [475, 507] width 181 height 45
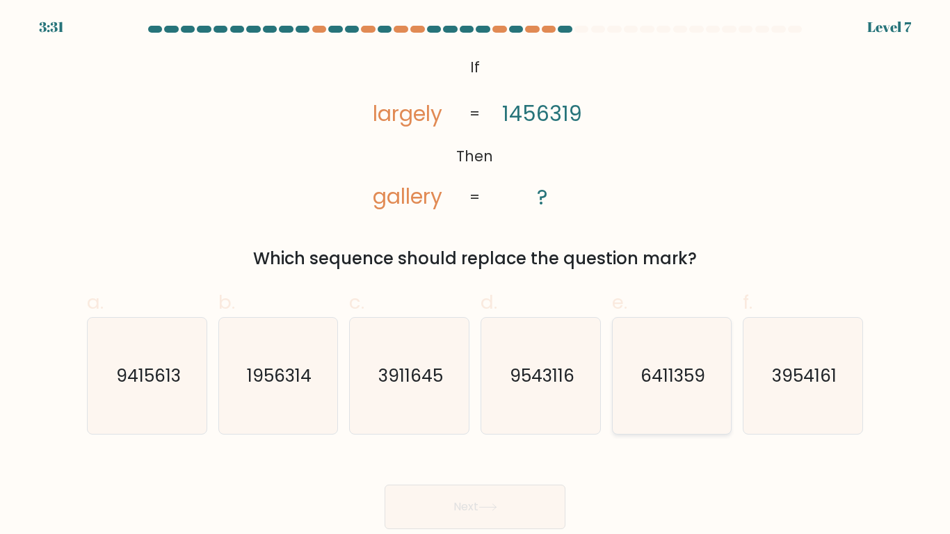
click at [707, 392] on icon "6411359" at bounding box center [671, 376] width 116 height 116
click at [476, 276] on input "e. 6411359" at bounding box center [475, 271] width 1 height 9
radio input "true"
click at [478, 515] on button "Next" at bounding box center [475, 507] width 181 height 45
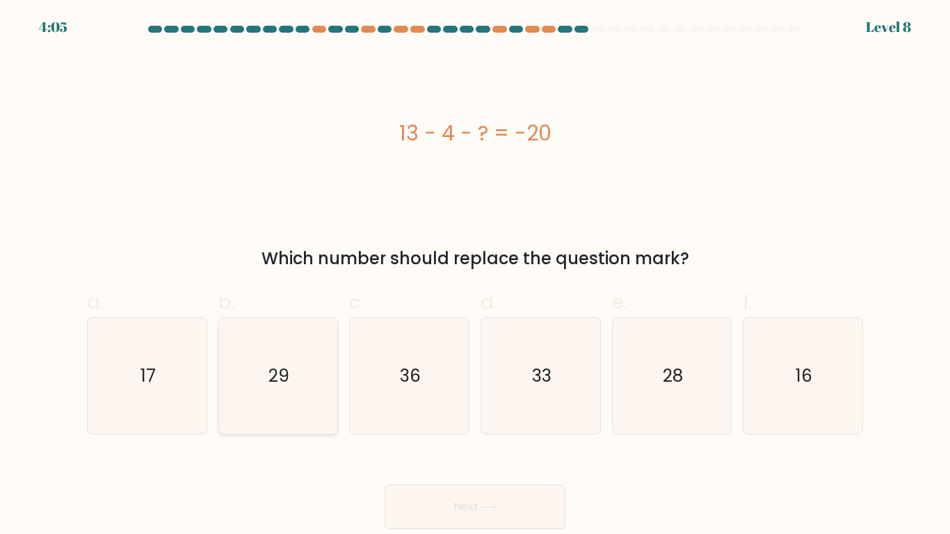
click at [320, 388] on icon "29" at bounding box center [278, 376] width 116 height 116
click at [475, 276] on input "b. 29" at bounding box center [475, 271] width 1 height 9
radio input "true"
click at [437, 513] on button "Next" at bounding box center [475, 507] width 181 height 45
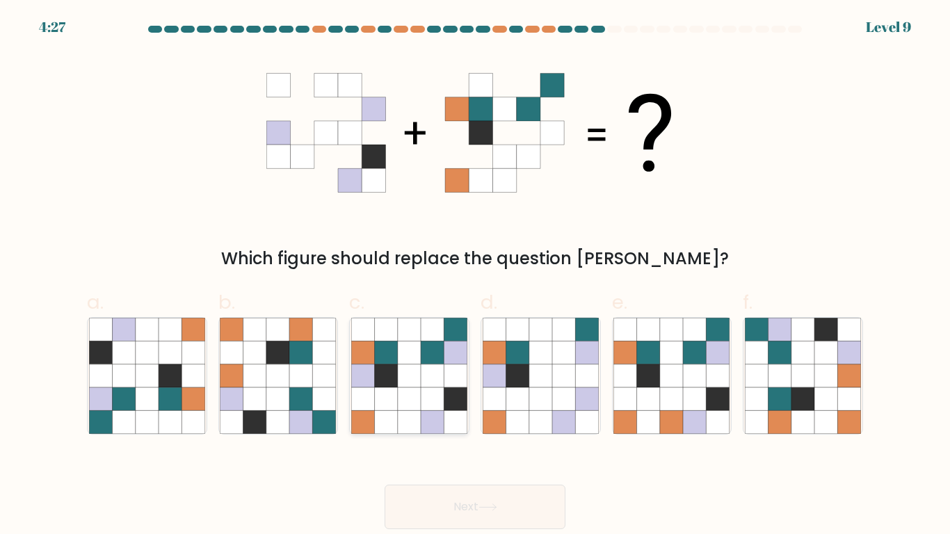
click at [433, 394] on icon at bounding box center [432, 398] width 23 height 23
click at [475, 276] on input "c." at bounding box center [475, 271] width 1 height 9
radio input "true"
click at [443, 494] on button "Next" at bounding box center [475, 507] width 181 height 45
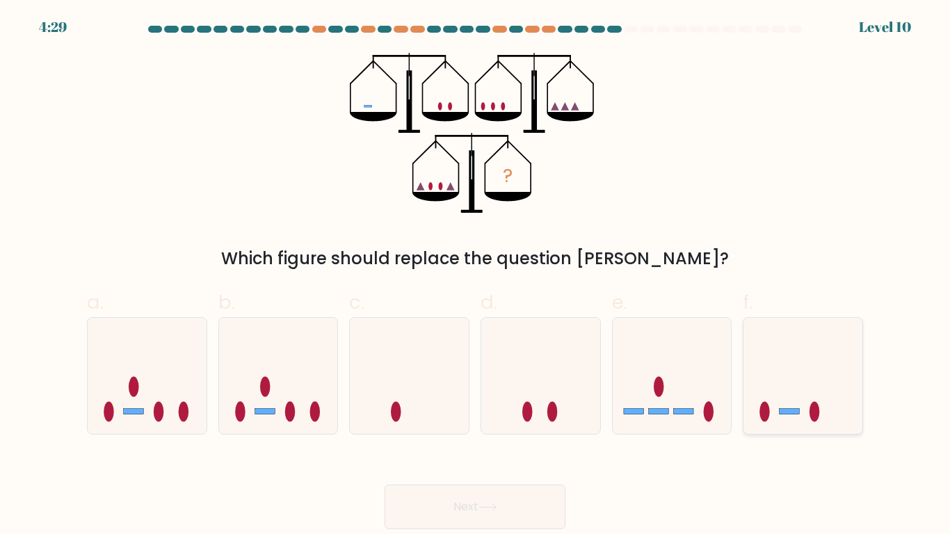
click at [801, 392] on icon at bounding box center [802, 376] width 119 height 98
click at [476, 276] on input "f." at bounding box center [475, 271] width 1 height 9
radio input "true"
click at [458, 495] on button "Next" at bounding box center [475, 507] width 181 height 45
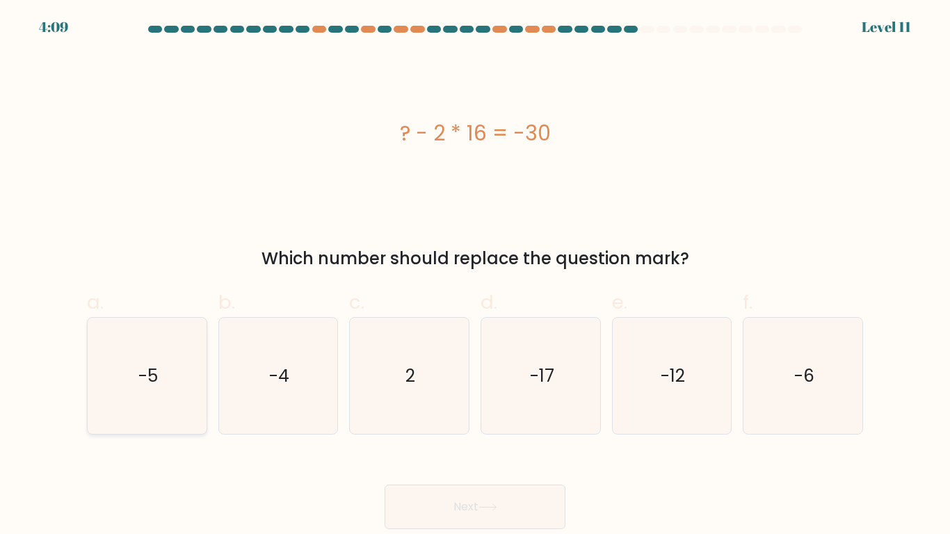
click at [171, 365] on icon "-5" at bounding box center [147, 376] width 116 height 116
click at [475, 276] on input "a. -5" at bounding box center [475, 271] width 1 height 9
radio input "true"
click at [442, 510] on button "Next" at bounding box center [475, 507] width 181 height 45
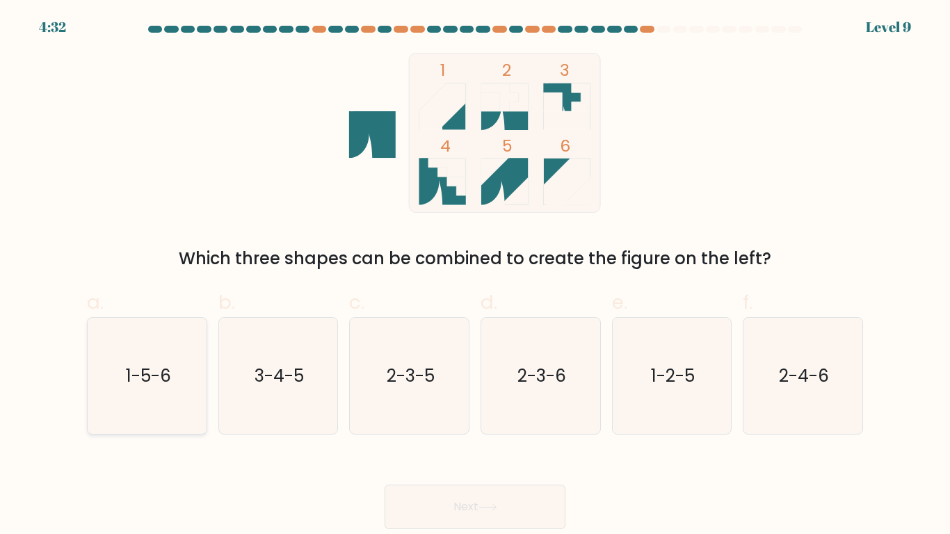
click at [172, 385] on icon "1-5-6" at bounding box center [147, 376] width 116 height 116
click at [475, 276] on input "a. 1-5-6" at bounding box center [475, 271] width 1 height 9
radio input "true"
click at [492, 522] on button "Next" at bounding box center [475, 507] width 181 height 45
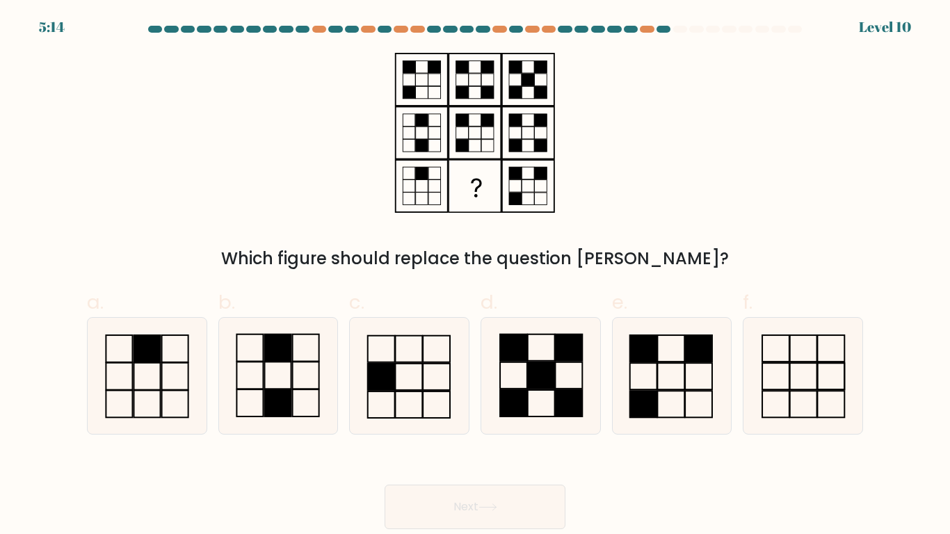
click at [425, 249] on div "Which figure should replace the question mark?" at bounding box center [474, 258] width 759 height 25
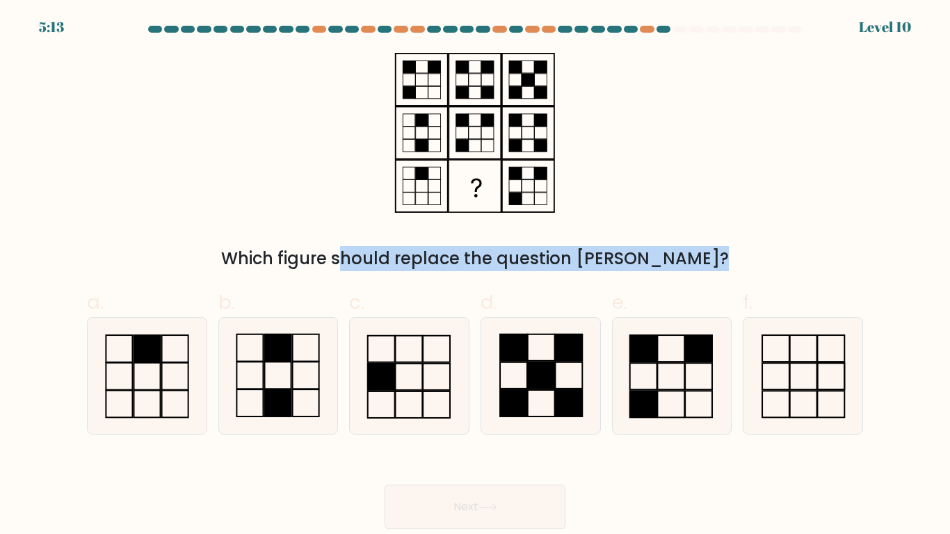
click at [570, 266] on div "Which figure should replace the question mark?" at bounding box center [474, 258] width 759 height 25
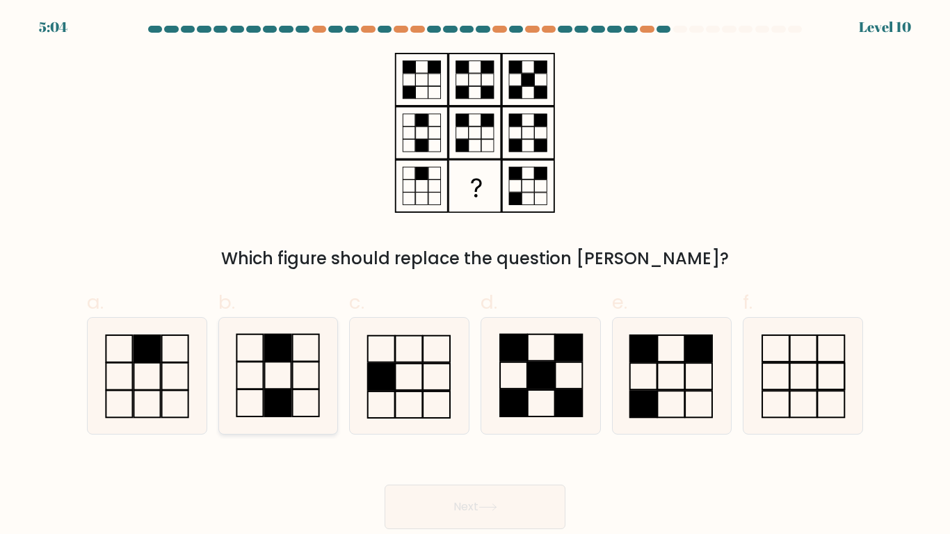
click at [291, 382] on rect at bounding box center [278, 375] width 26 height 27
click at [475, 276] on input "b." at bounding box center [475, 271] width 1 height 9
radio input "true"
click at [424, 515] on button "Next" at bounding box center [475, 507] width 181 height 45
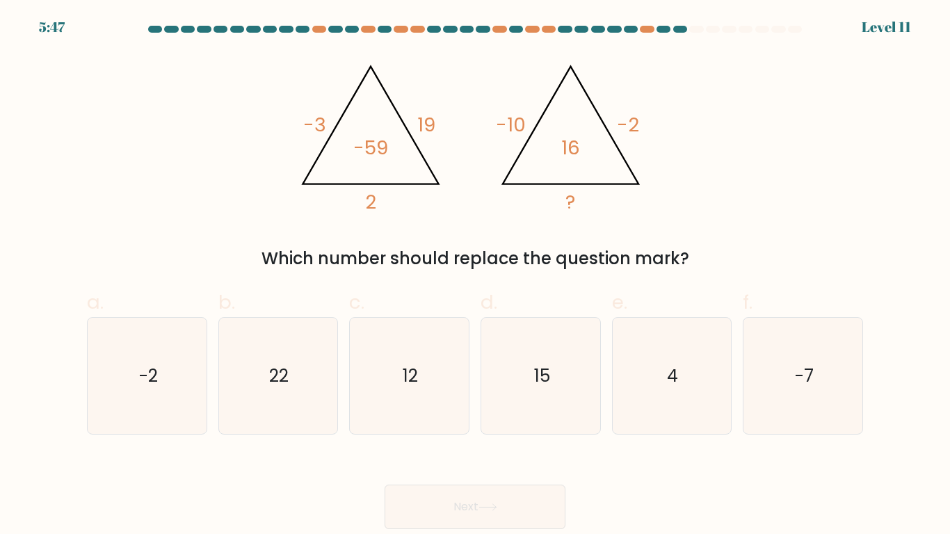
click at [430, 272] on form at bounding box center [475, 277] width 950 height 503
click at [569, 196] on tspan "?" at bounding box center [571, 201] width 10 height 27
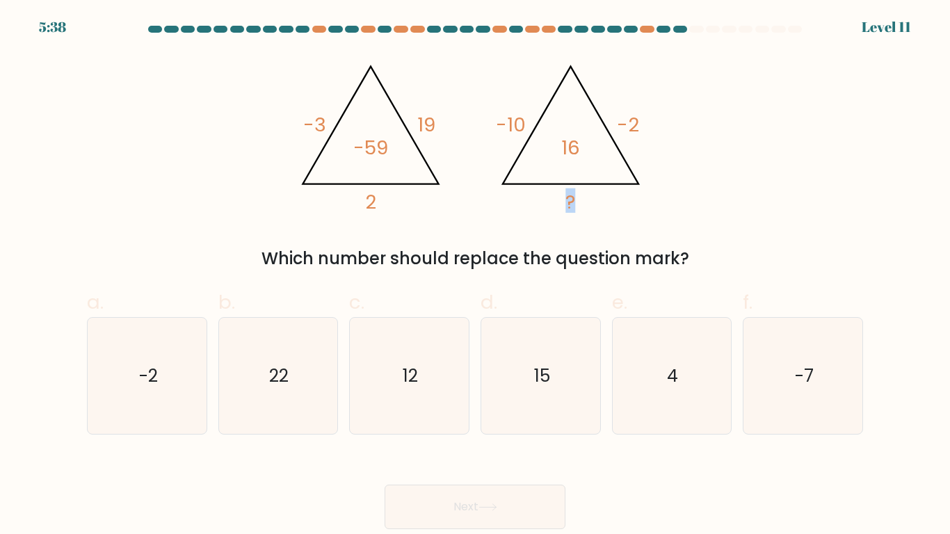
click at [569, 196] on tspan "?" at bounding box center [571, 201] width 10 height 27
click at [574, 145] on tspan "16" at bounding box center [571, 147] width 19 height 27
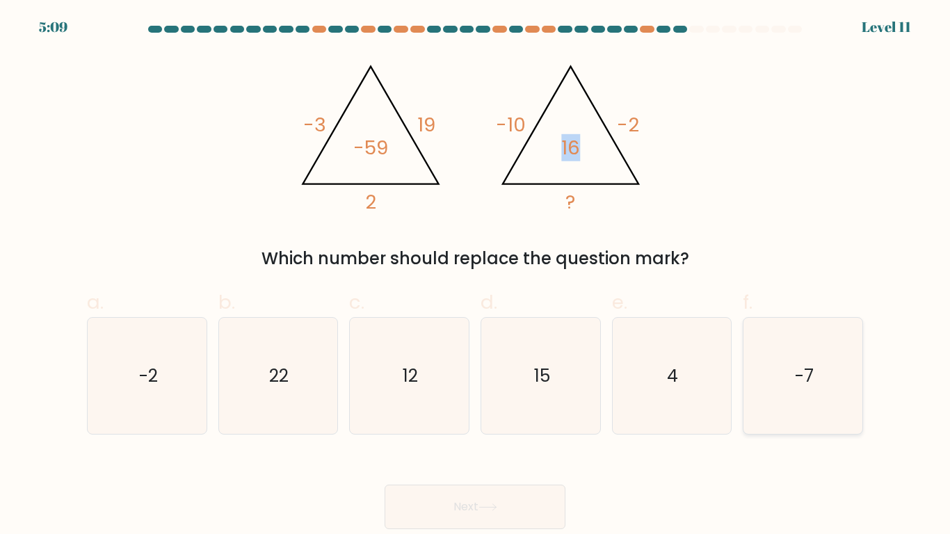
click at [774, 405] on icon "-7" at bounding box center [803, 376] width 116 height 116
click at [476, 276] on input "f. -7" at bounding box center [475, 271] width 1 height 9
radio input "true"
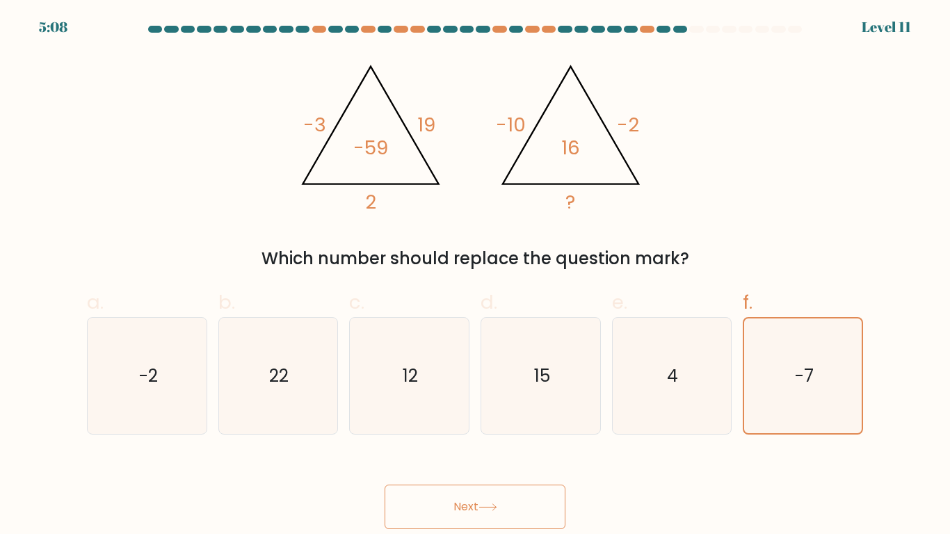
click at [494, 496] on button "Next" at bounding box center [475, 507] width 181 height 45
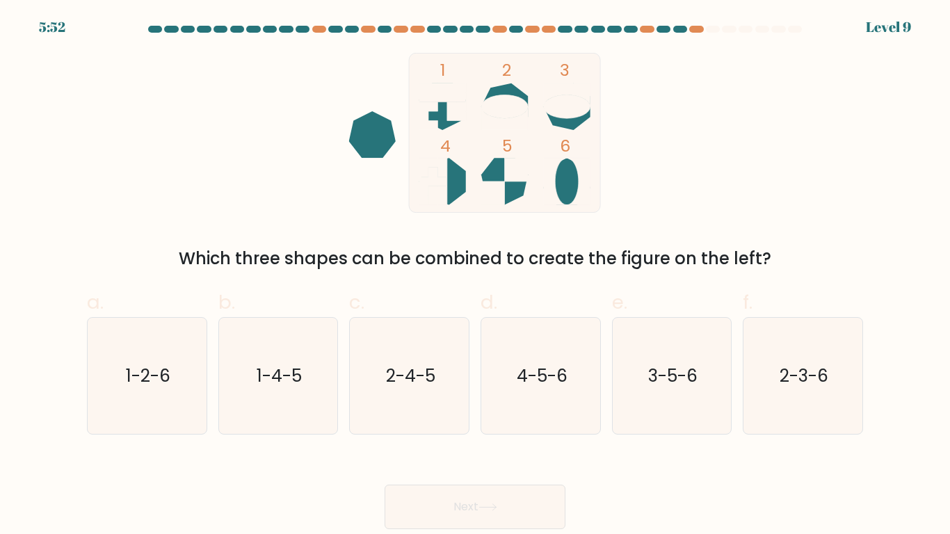
click at [398, 260] on div "Which three shapes can be combined to create the figure on the left?" at bounding box center [474, 258] width 759 height 25
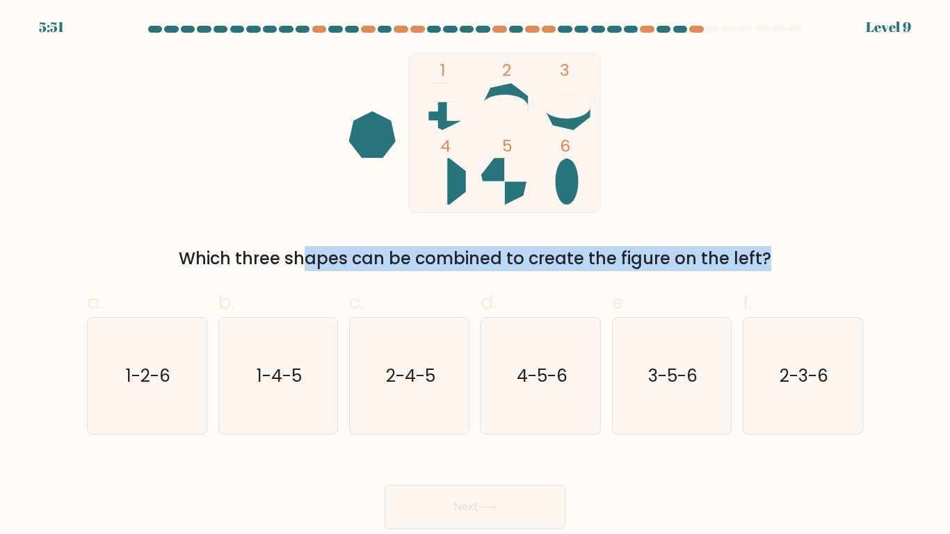
click at [398, 260] on div "Which three shapes can be combined to create the figure on the left?" at bounding box center [474, 258] width 759 height 25
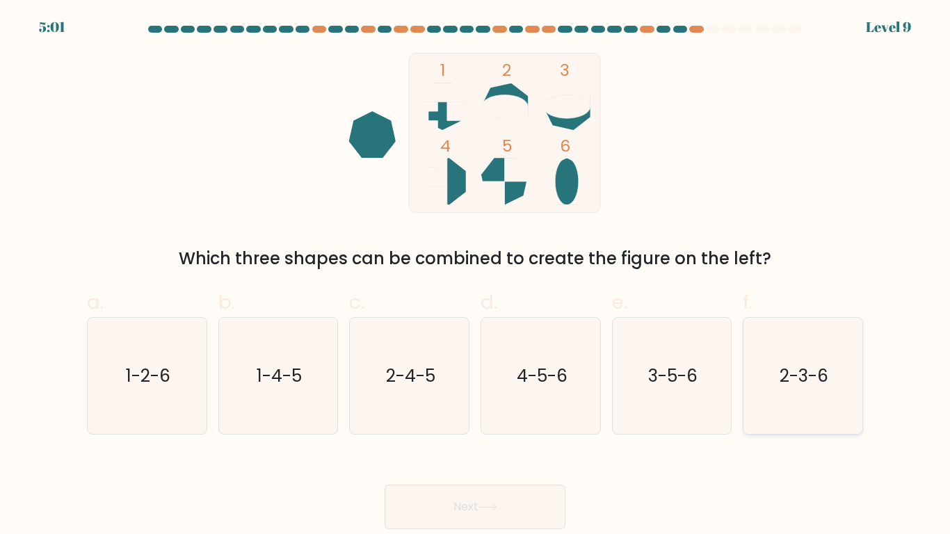
click at [783, 360] on icon "2-3-6" at bounding box center [803, 376] width 116 height 116
click at [476, 276] on input "f. 2-3-6" at bounding box center [475, 271] width 1 height 9
radio input "true"
click at [550, 501] on button "Next" at bounding box center [475, 507] width 181 height 45
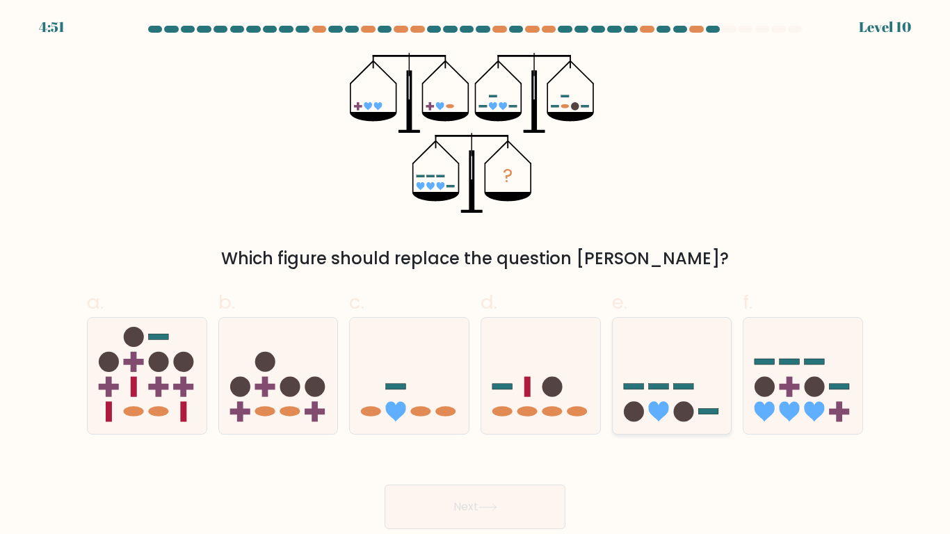
click at [643, 389] on icon at bounding box center [672, 376] width 119 height 98
click at [476, 276] on input "e." at bounding box center [475, 271] width 1 height 9
radio input "true"
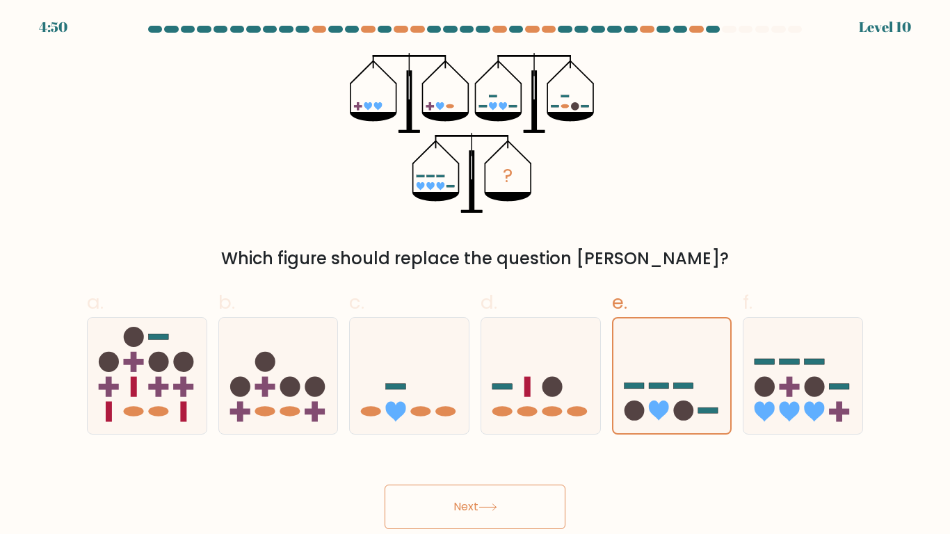
click at [529, 497] on button "Next" at bounding box center [475, 507] width 181 height 45
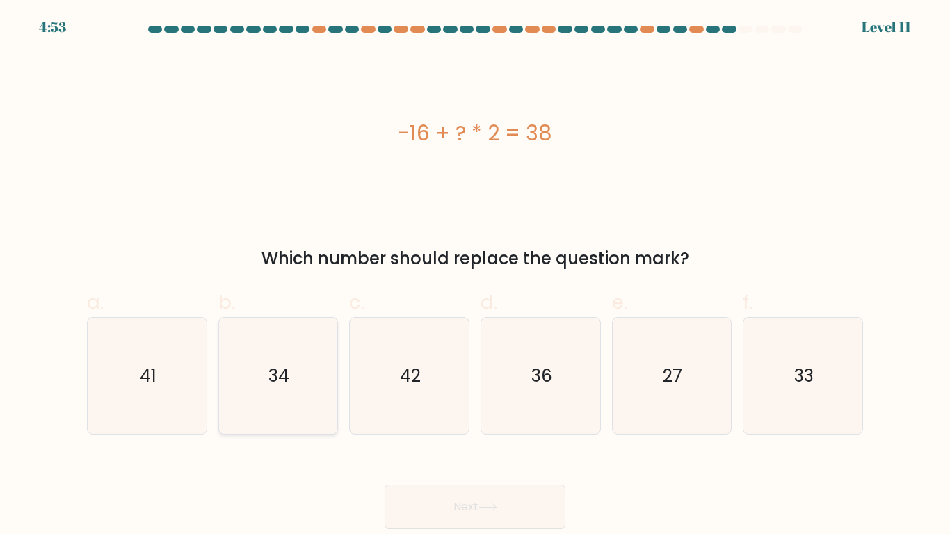
click at [292, 381] on icon "34" at bounding box center [278, 376] width 116 height 116
click at [475, 276] on input "b. 34" at bounding box center [475, 271] width 1 height 9
radio input "true"
click at [402, 515] on button "Next" at bounding box center [475, 507] width 181 height 45
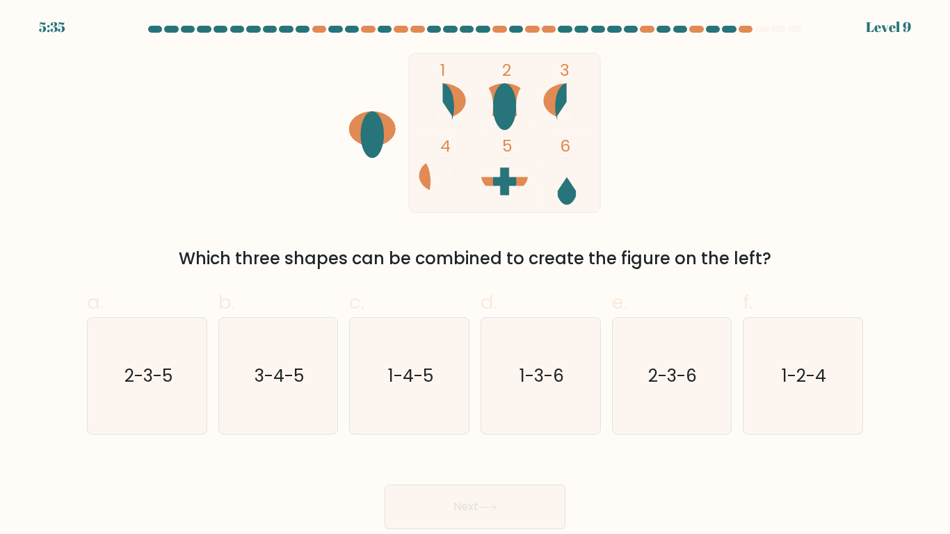
click at [345, 244] on div "1 2 3 4 5 6 Which three shapes can be combined to create the figure on the left?" at bounding box center [475, 162] width 793 height 218
click at [360, 258] on div "Which three shapes can be combined to create the figure on the left?" at bounding box center [474, 258] width 759 height 25
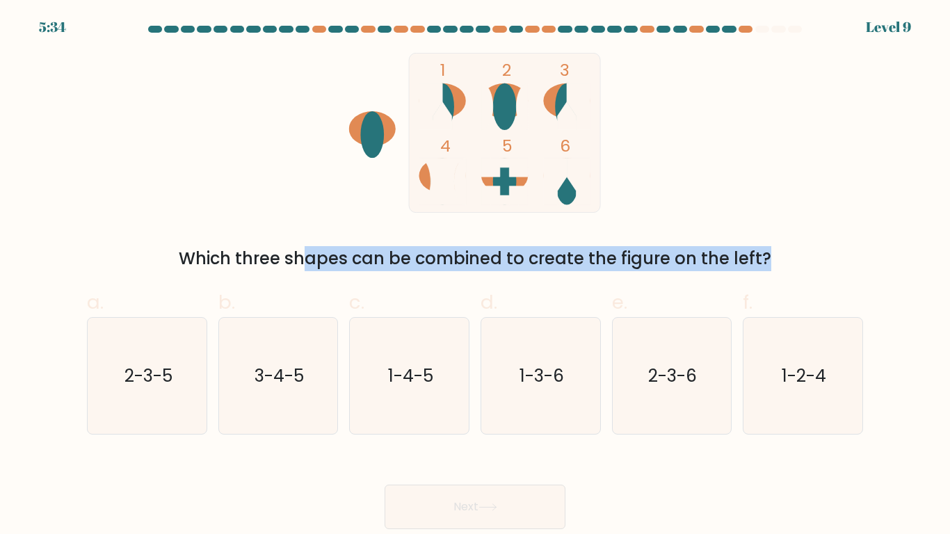
click at [360, 258] on div "Which three shapes can be combined to create the figure on the left?" at bounding box center [474, 258] width 759 height 25
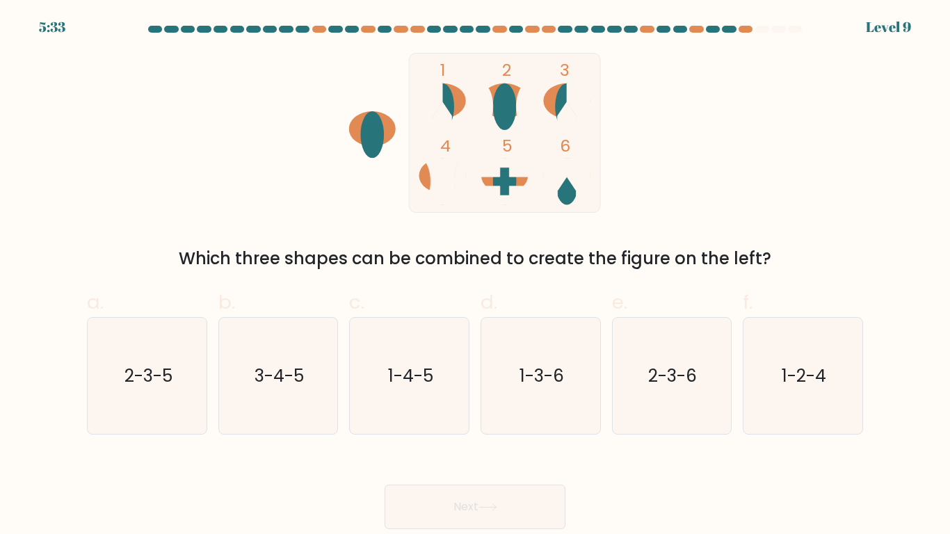
click at [360, 258] on div "Which three shapes can be combined to create the figure on the left?" at bounding box center [474, 258] width 759 height 25
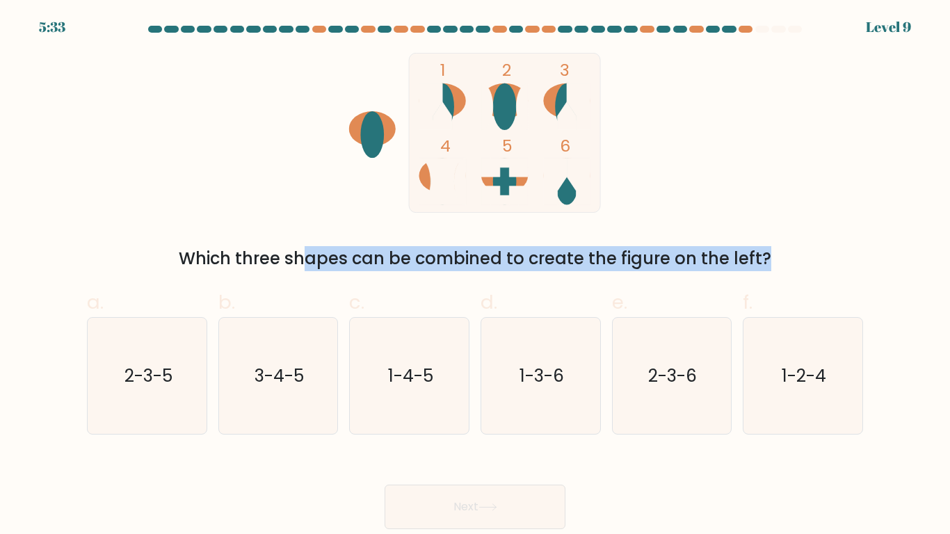
click at [360, 258] on div "Which three shapes can be combined to create the figure on the left?" at bounding box center [474, 258] width 759 height 25
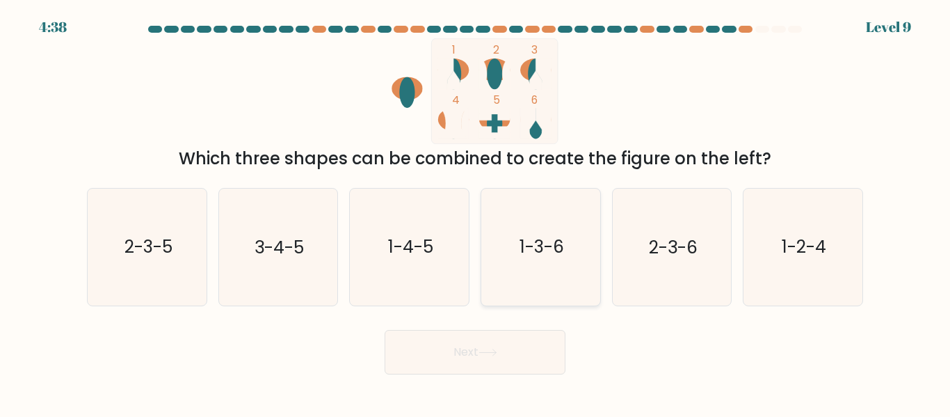
click at [558, 269] on icon "1-3-6" at bounding box center [541, 246] width 116 height 116
click at [476, 212] on input "d. 1-3-6" at bounding box center [475, 210] width 1 height 3
radio input "true"
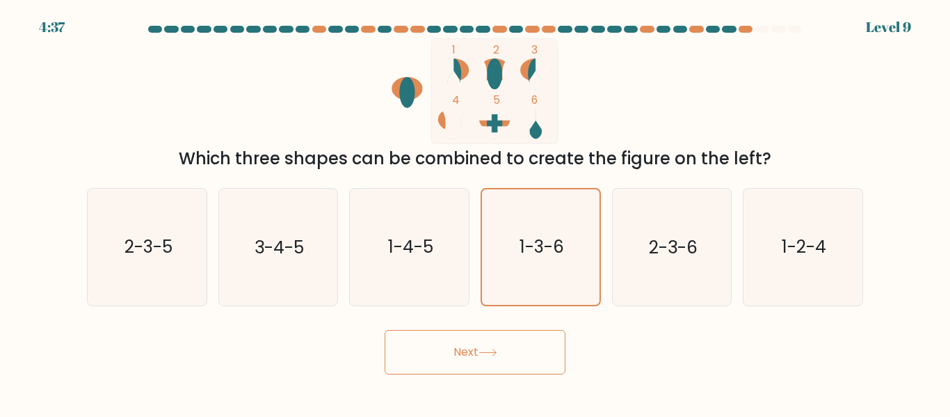
click at [540, 344] on button "Next" at bounding box center [475, 352] width 181 height 45
click at [533, 348] on button "Next" at bounding box center [475, 352] width 181 height 45
click at [447, 364] on button "Next" at bounding box center [475, 352] width 181 height 45
click at [522, 287] on icon "1-3-6" at bounding box center [540, 246] width 115 height 115
click at [476, 212] on input "d. 1-3-6" at bounding box center [475, 210] width 1 height 3
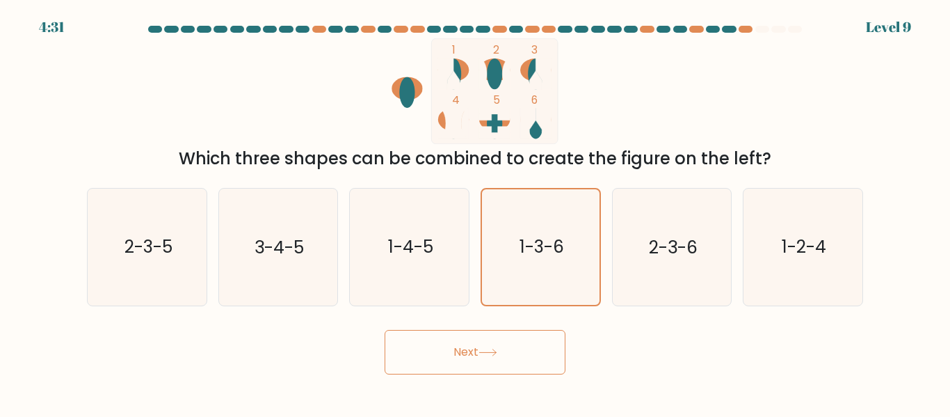
click at [467, 362] on button "Next" at bounding box center [475, 352] width 181 height 45
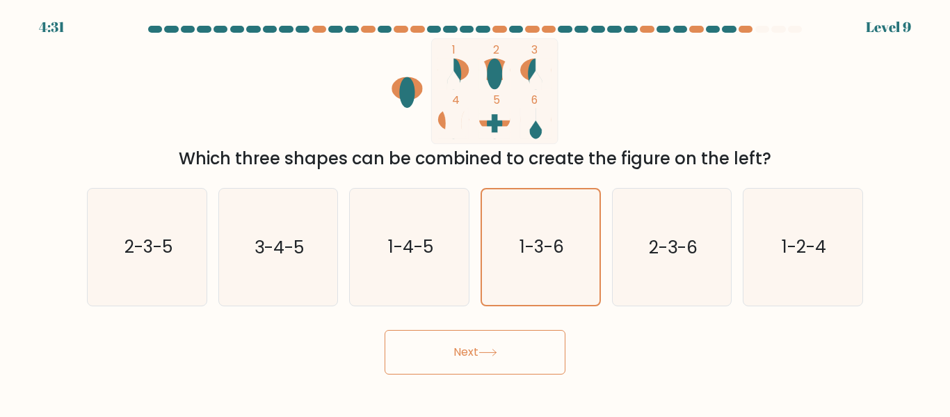
click at [467, 362] on button "Next" at bounding box center [475, 352] width 181 height 45
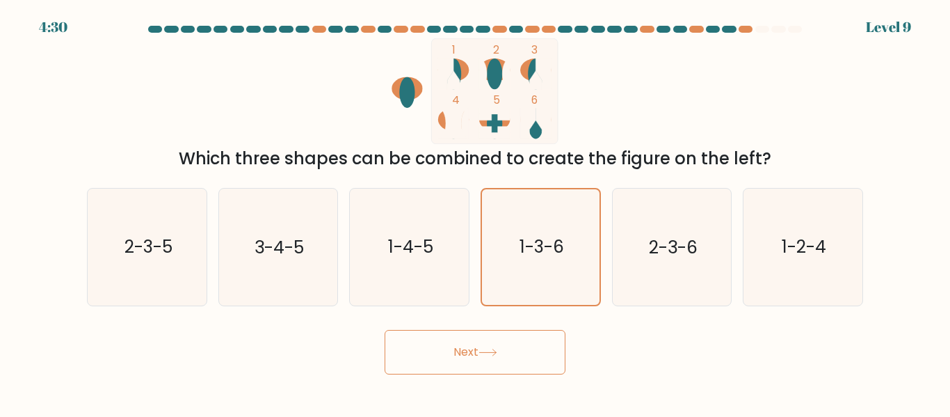
click at [467, 362] on button "Next" at bounding box center [475, 352] width 181 height 45
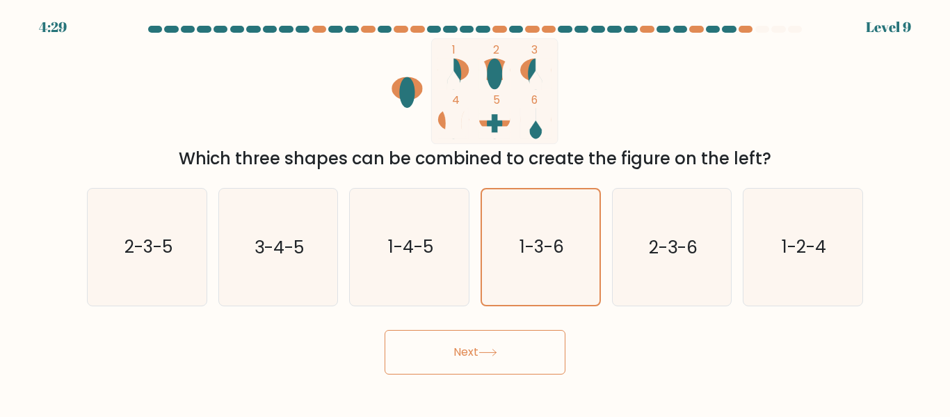
click at [467, 362] on button "Next" at bounding box center [475, 352] width 181 height 45
click at [373, 232] on icon "1-4-5" at bounding box center [409, 246] width 116 height 116
click at [475, 212] on input "c. 1-4-5" at bounding box center [475, 210] width 1 height 3
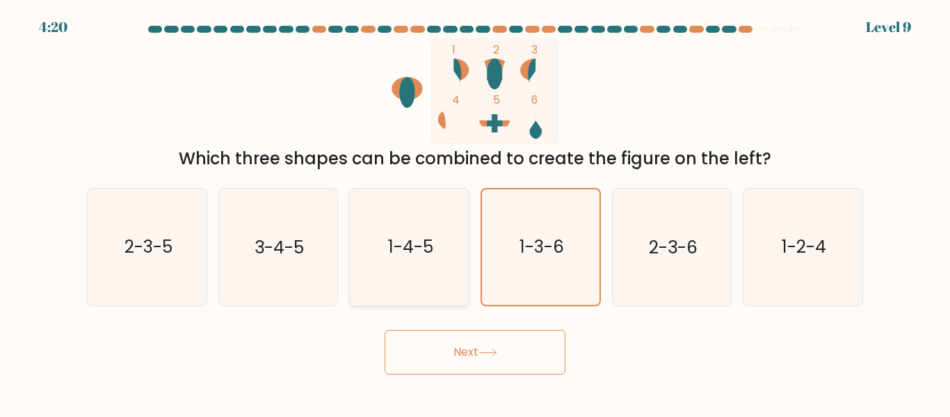
radio input "true"
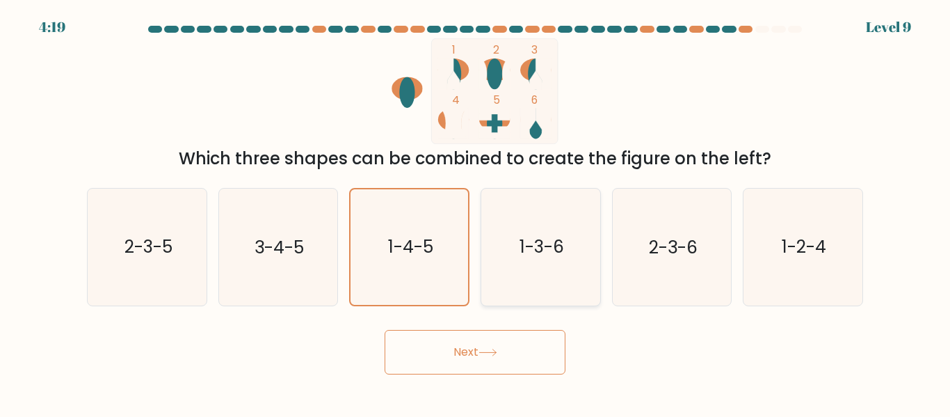
click at [552, 234] on icon "1-3-6" at bounding box center [541, 246] width 116 height 116
click at [476, 212] on input "d. 1-3-6" at bounding box center [475, 210] width 1 height 3
radio input "true"
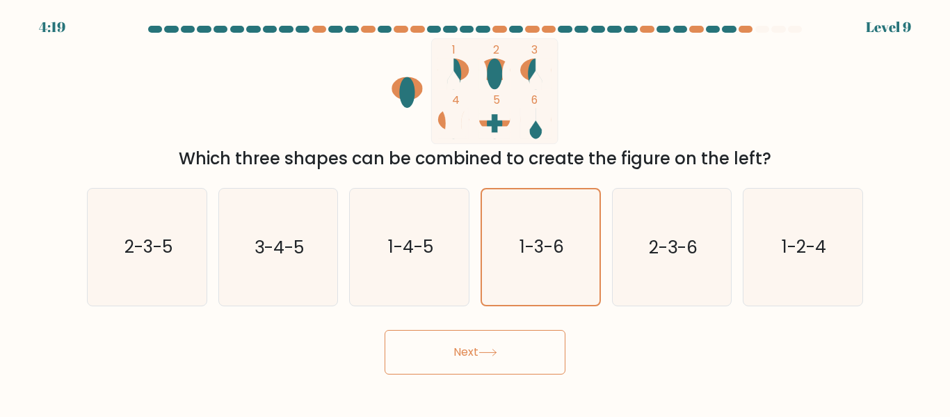
click at [475, 372] on button "Next" at bounding box center [475, 352] width 181 height 45
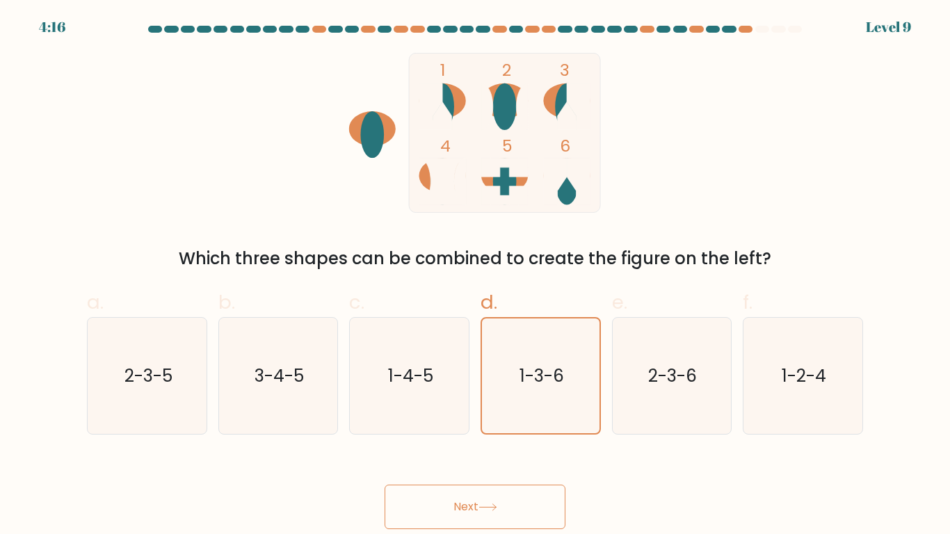
click at [446, 521] on button "Next" at bounding box center [475, 507] width 181 height 45
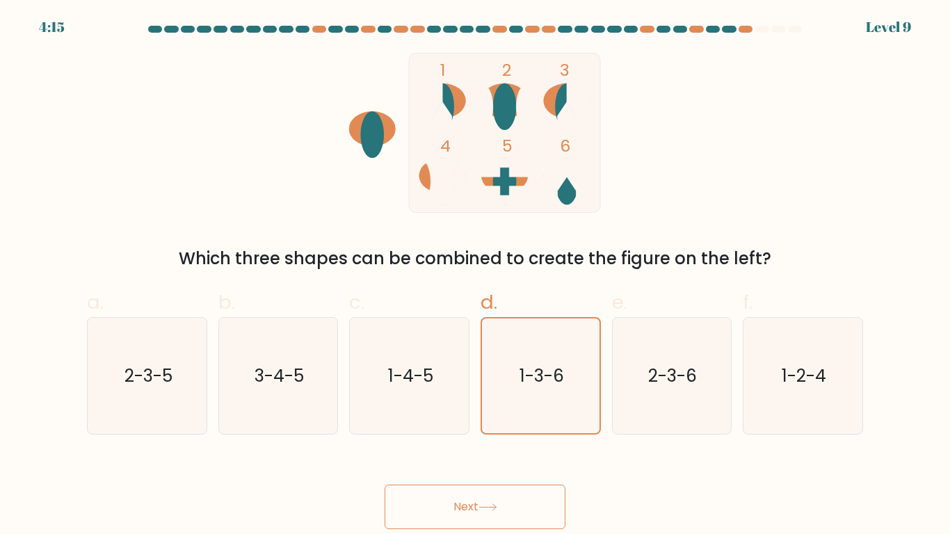
click at [446, 521] on button "Next" at bounding box center [475, 507] width 181 height 45
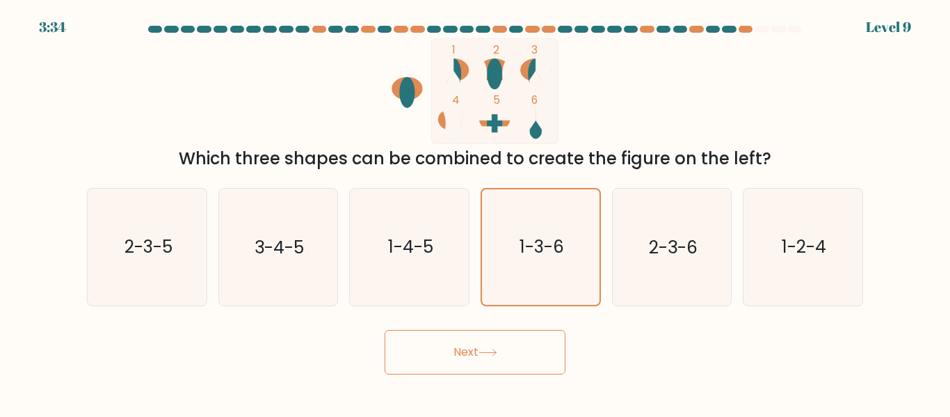
click at [460, 367] on button "Next" at bounding box center [475, 352] width 181 height 45
click at [460, 373] on button "Next" at bounding box center [475, 352] width 181 height 45
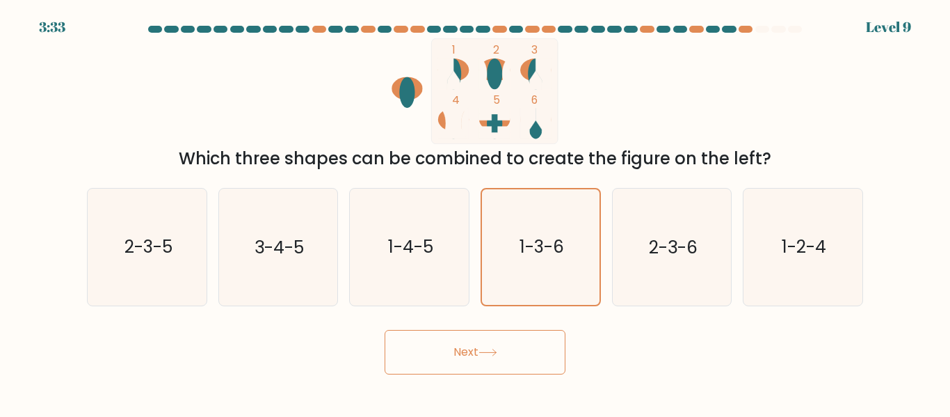
click at [460, 373] on button "Next" at bounding box center [475, 352] width 181 height 45
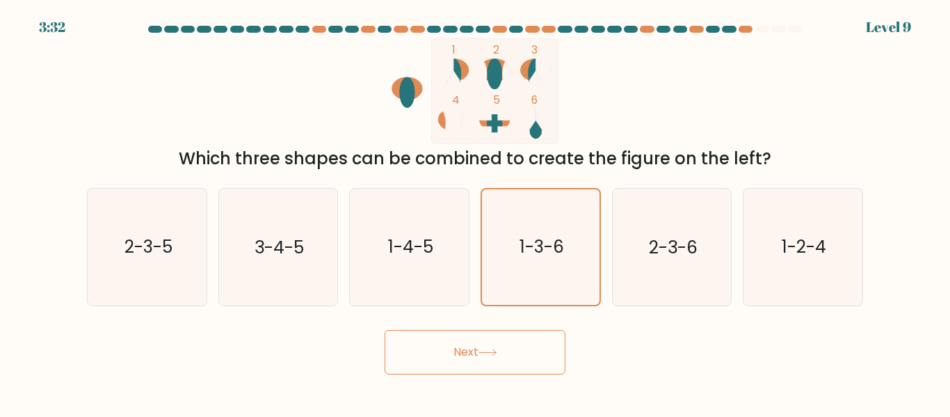
click at [460, 373] on button "Next" at bounding box center [475, 352] width 181 height 45
click at [499, 344] on button "Next" at bounding box center [475, 352] width 181 height 45
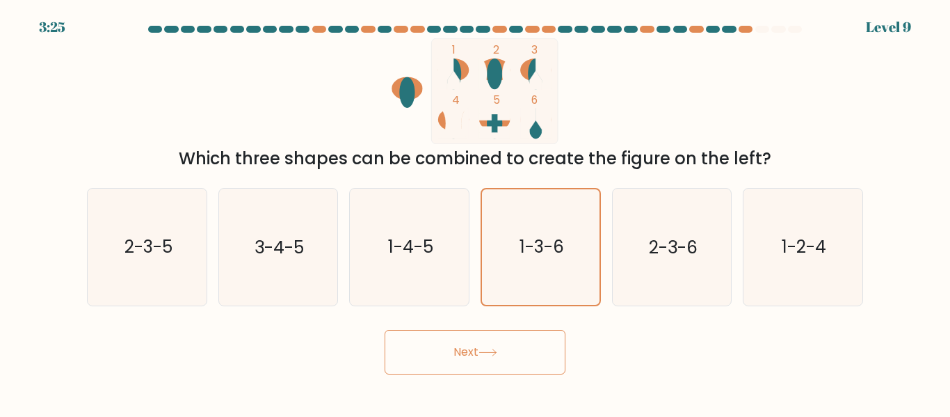
click at [499, 344] on button "Next" at bounding box center [475, 352] width 181 height 45
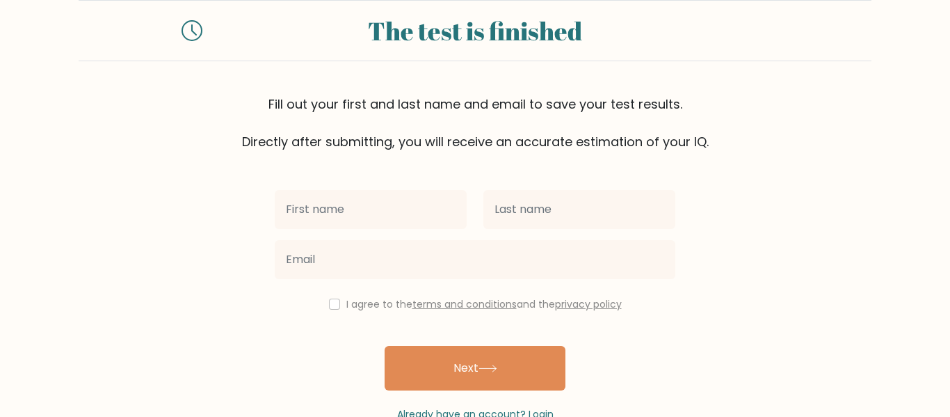
scroll to position [36, 0]
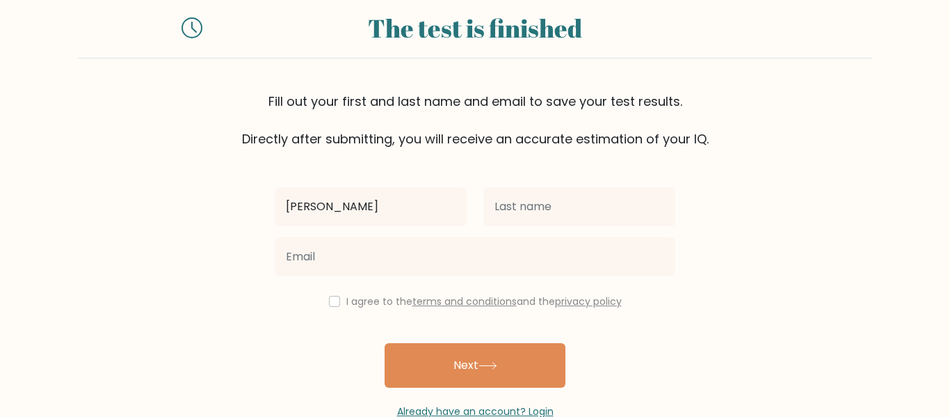
type input "[PERSON_NAME]"
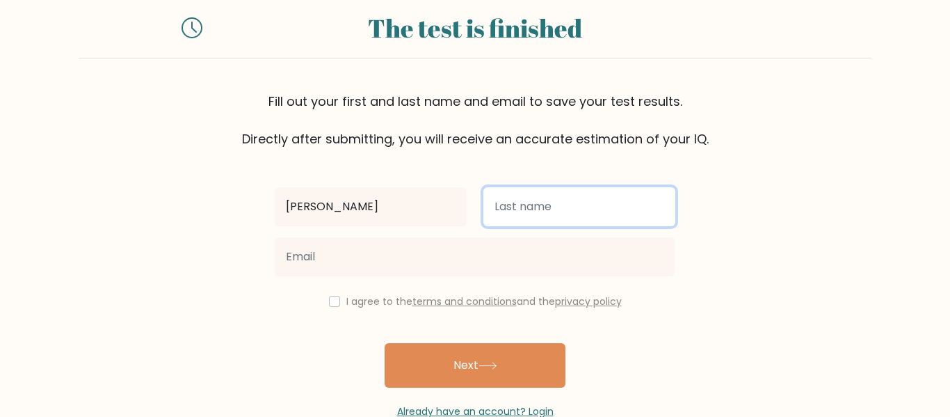
click at [552, 200] on input "text" at bounding box center [579, 206] width 192 height 39
type input "Podosyan"
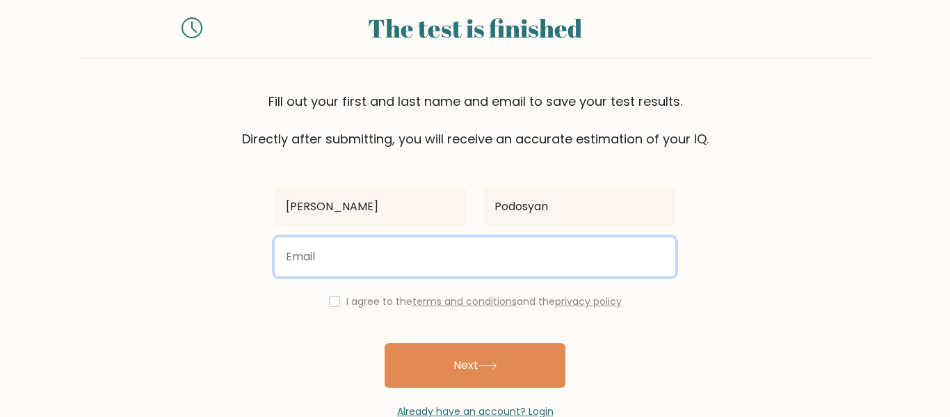
click at [521, 261] on input "email" at bounding box center [475, 256] width 401 height 39
paste input "https://www.google.com/support/accounts/bin/answer.py?answer=181692"
type input "https://www.google.com/support/accounts/bin/answer.py?answer=181692"
click at [382, 237] on input "https://www.google.com/support/accounts/bin/answer.py?answer=181692" at bounding box center [475, 256] width 401 height 39
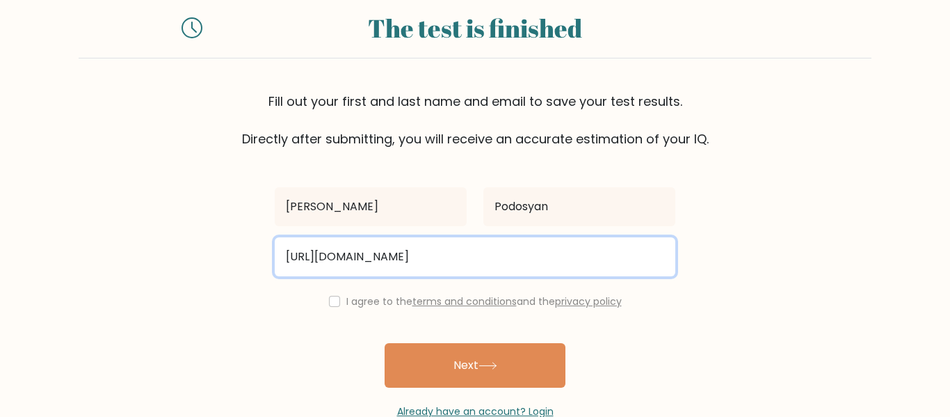
click at [382, 237] on input "https://www.google.com/support/accounts/bin/answer.py?answer=181692" at bounding box center [475, 256] width 401 height 39
type input "david.podosyan@cnddinant.be"
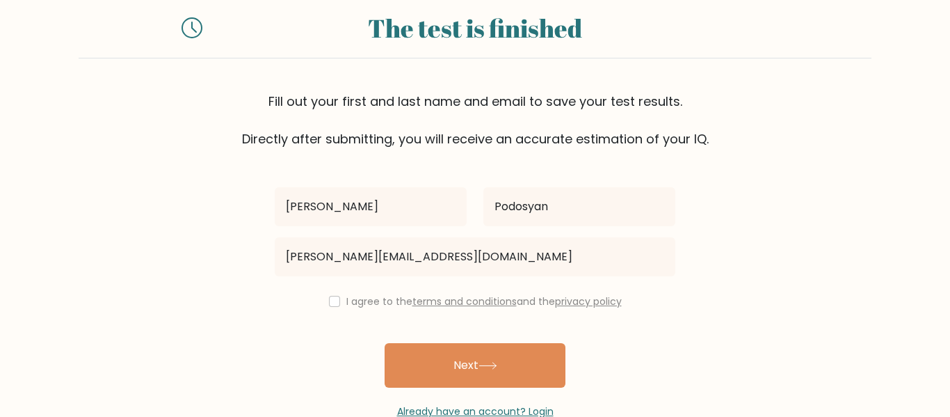
click at [339, 298] on div "I agree to the terms and conditions and the privacy policy" at bounding box center [474, 301] width 417 height 17
click at [337, 303] on div "I agree to the terms and conditions and the privacy policy" at bounding box center [474, 301] width 417 height 17
click at [332, 303] on input "checkbox" at bounding box center [334, 301] width 11 height 11
checkbox input "true"
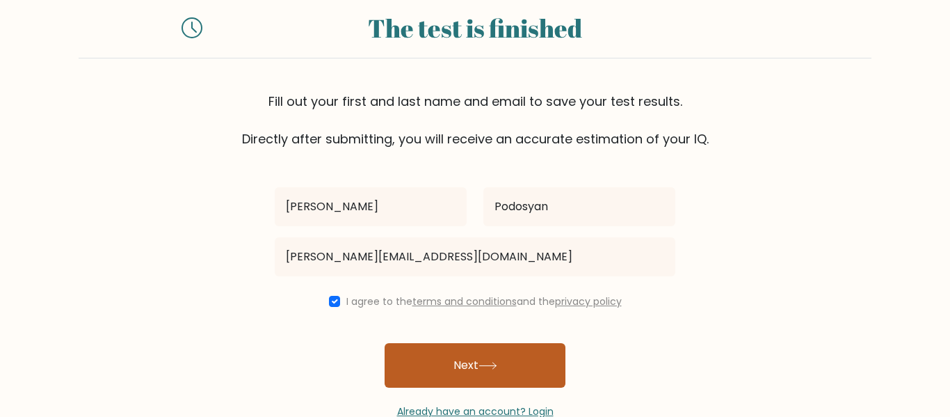
click at [412, 351] on button "Next" at bounding box center [475, 365] width 181 height 45
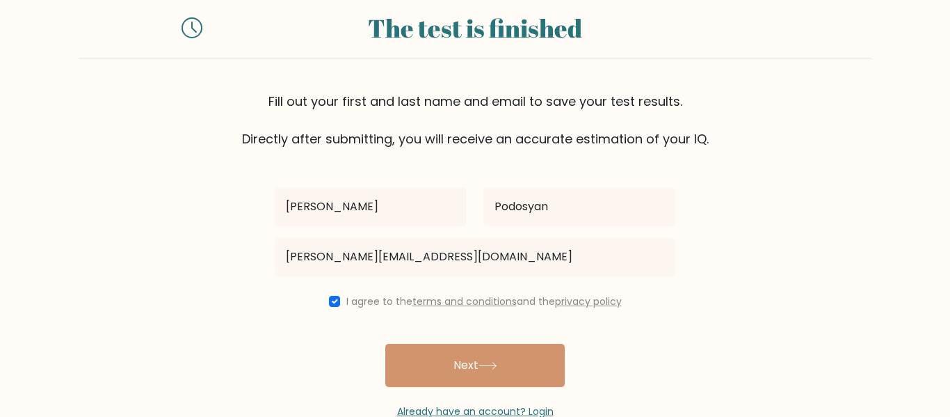
scroll to position [72, 0]
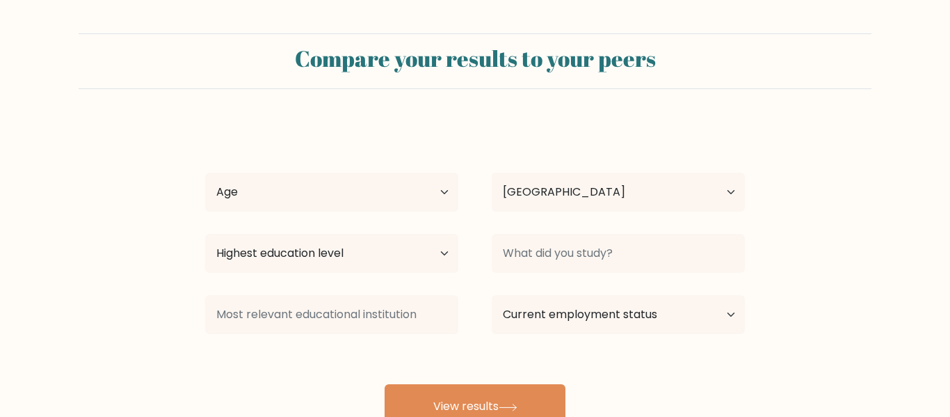
select select "BE"
click at [309, 186] on select "Age Under [DEMOGRAPHIC_DATA] [DEMOGRAPHIC_DATA] [DEMOGRAPHIC_DATA] [DEMOGRAPHIC…" at bounding box center [331, 191] width 253 height 39
select select "min_18"
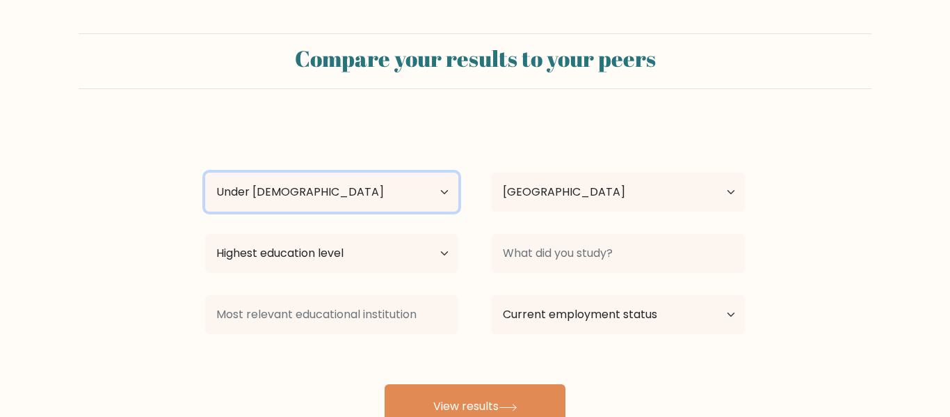
click at [205, 172] on select "Age Under [DEMOGRAPHIC_DATA] [DEMOGRAPHIC_DATA] [DEMOGRAPHIC_DATA] [DEMOGRAPHIC…" at bounding box center [331, 191] width 253 height 39
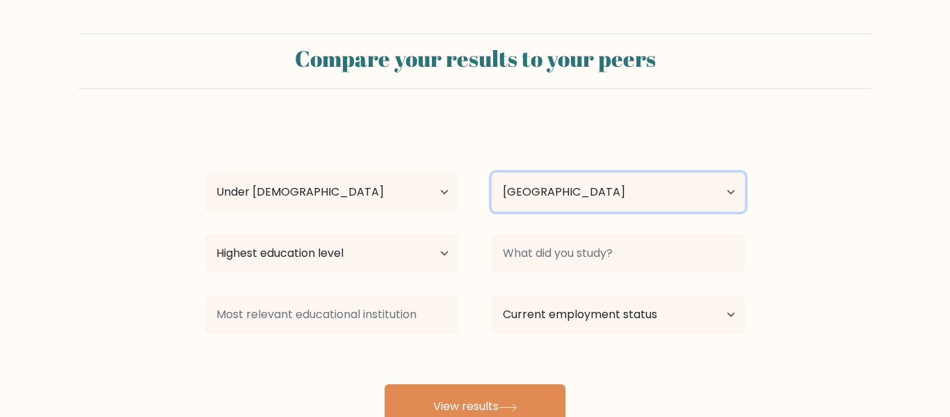
click at [568, 195] on select "Country [GEOGRAPHIC_DATA] [GEOGRAPHIC_DATA] [GEOGRAPHIC_DATA] [US_STATE] [GEOGR…" at bounding box center [618, 191] width 253 height 39
click at [389, 145] on div "David Podosyan Age Under 18 years old 18-24 years old 25-34 years old 35-44 yea…" at bounding box center [475, 275] width 556 height 306
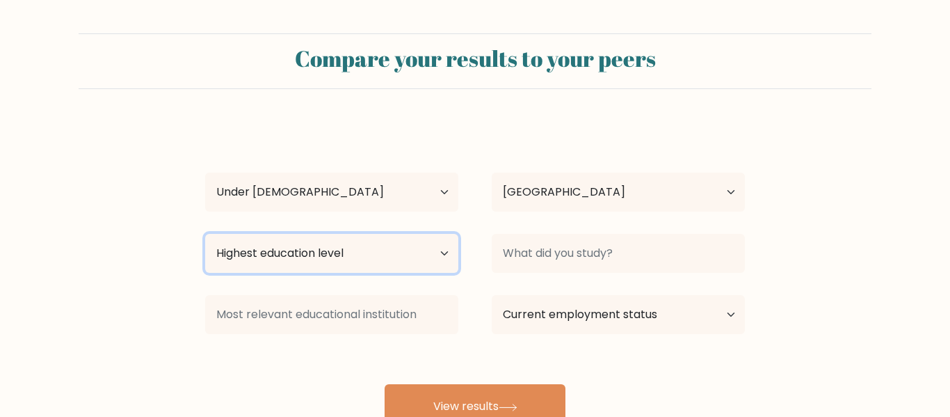
click at [353, 263] on select "Highest education level No schooling Primary Lower Secondary Upper Secondary Oc…" at bounding box center [331, 253] width 253 height 39
click at [205, 234] on select "Highest education level No schooling Primary Lower Secondary Upper Secondary Oc…" at bounding box center [331, 253] width 253 height 39
click at [364, 250] on select "Highest education level No schooling Primary Lower Secondary Upper Secondary Oc…" at bounding box center [331, 253] width 253 height 39
click at [205, 234] on select "Highest education level No schooling Primary Lower Secondary Upper Secondary Oc…" at bounding box center [331, 253] width 253 height 39
click at [268, 268] on select "Highest education level No schooling Primary Lower Secondary Upper Secondary Oc…" at bounding box center [331, 253] width 253 height 39
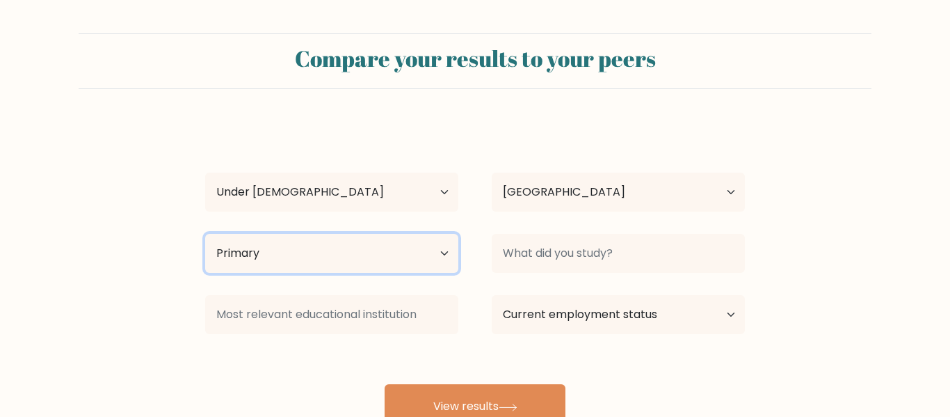
select select "upper_secondary"
click at [205, 234] on select "Highest education level No schooling Primary Lower Secondary Upper Secondary Oc…" at bounding box center [331, 253] width 253 height 39
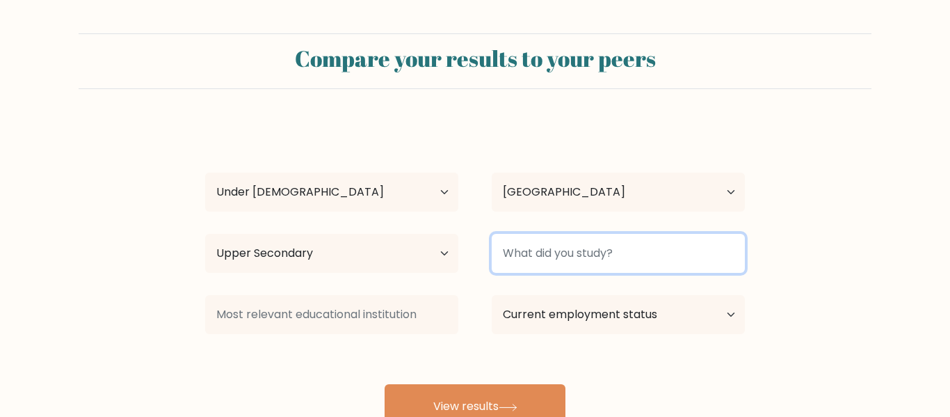
click at [591, 260] on input at bounding box center [618, 253] width 253 height 39
click at [639, 262] on input at bounding box center [618, 253] width 253 height 39
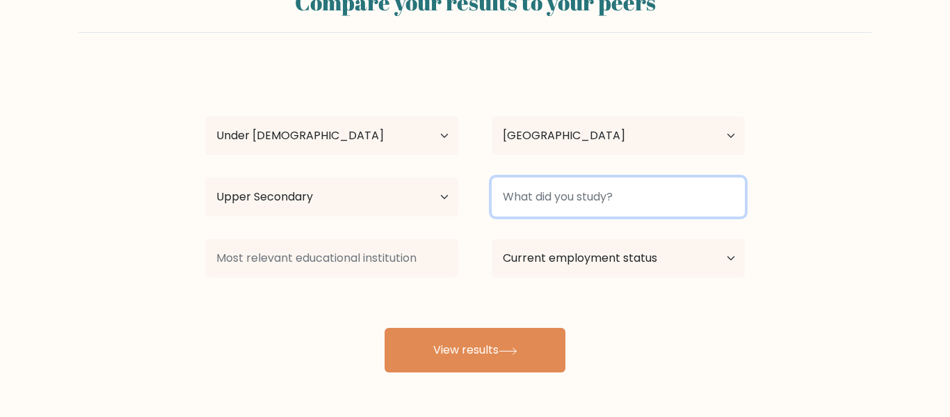
scroll to position [61, 0]
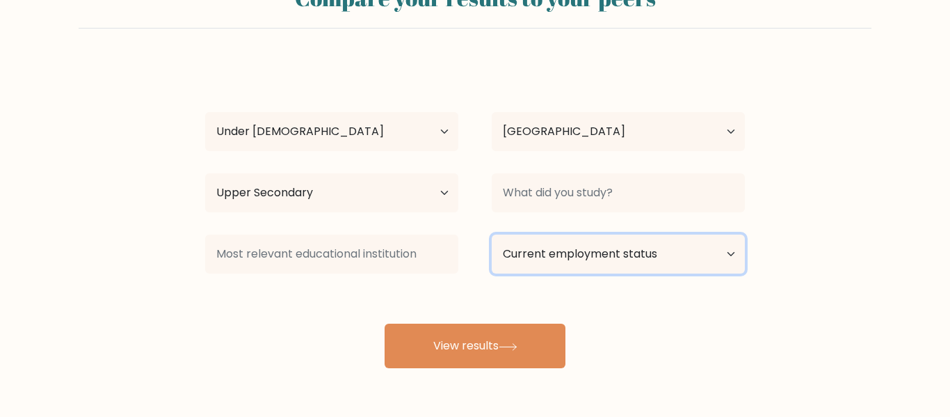
click at [617, 250] on select "Current employment status Employed Student Retired Other / prefer not to answer" at bounding box center [618, 253] width 253 height 39
select select "student"
click at [492, 234] on select "Current employment status Employed Student Retired Other / prefer not to answer" at bounding box center [618, 253] width 253 height 39
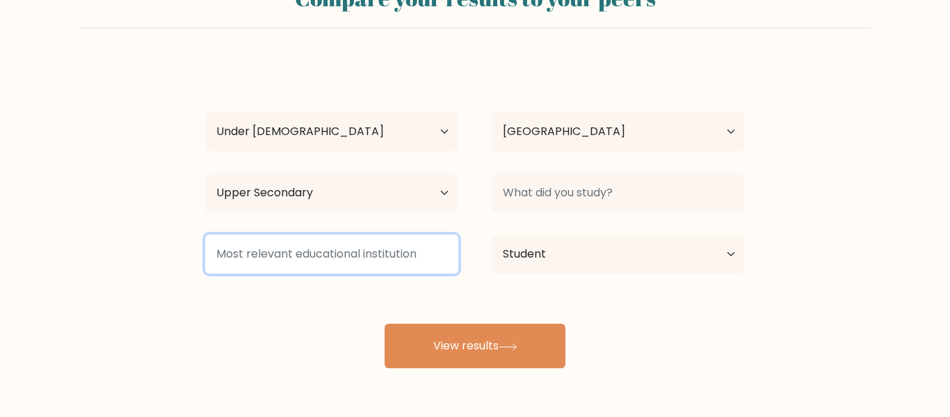
click at [329, 257] on input at bounding box center [331, 253] width 253 height 39
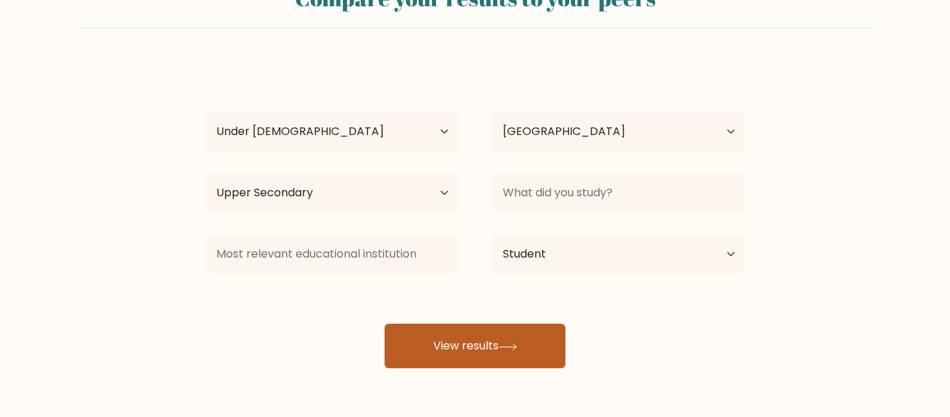
click at [444, 346] on button "View results" at bounding box center [475, 345] width 181 height 45
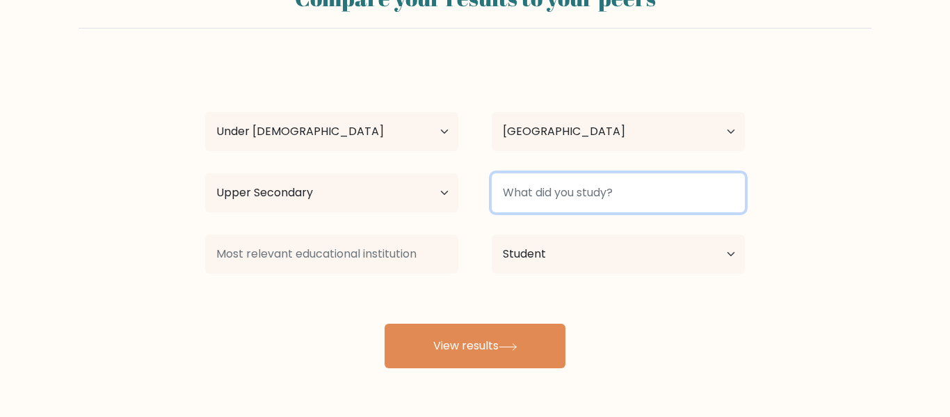
click at [586, 186] on input at bounding box center [618, 192] width 253 height 39
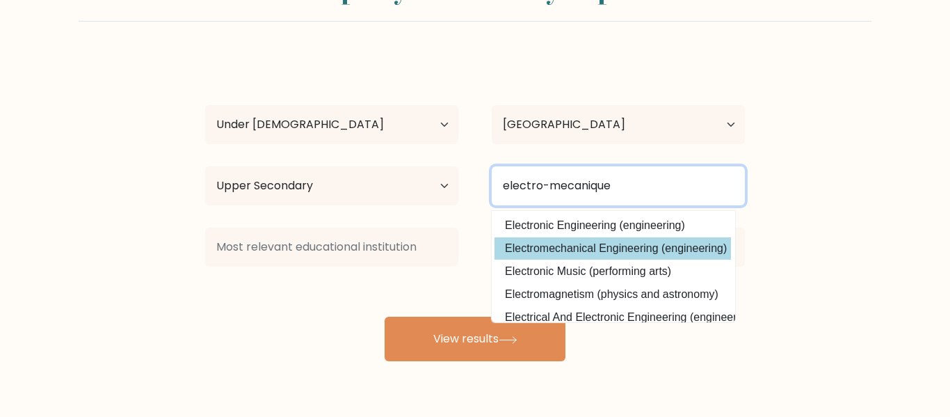
scroll to position [0, 0]
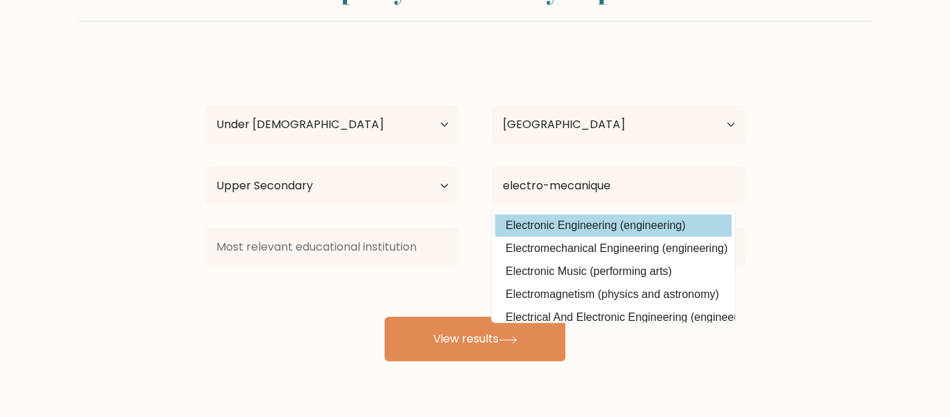
click at [566, 231] on option "Electronic Engineering (engineering)" at bounding box center [613, 225] width 236 height 22
type input "Electronic Engineering"
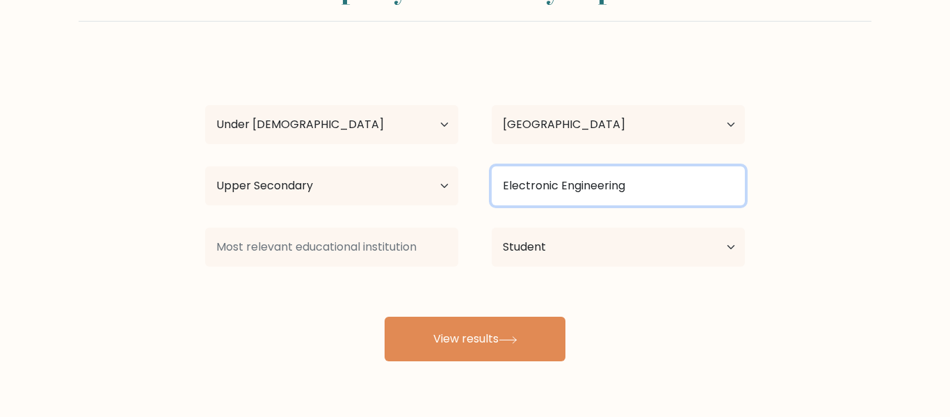
click at [559, 191] on input "Electronic Engineering" at bounding box center [618, 185] width 253 height 39
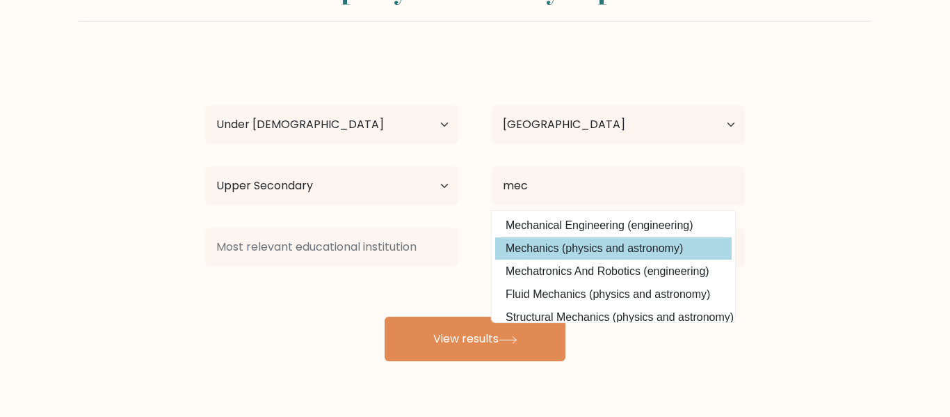
click at [573, 246] on option "Mechanics (physics and astronomy)" at bounding box center [613, 248] width 236 height 22
type input "Mechanics"
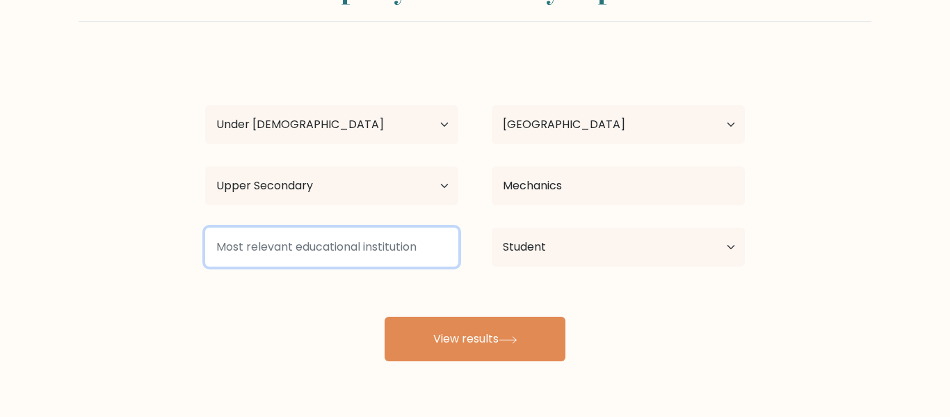
click at [341, 244] on input at bounding box center [331, 246] width 253 height 39
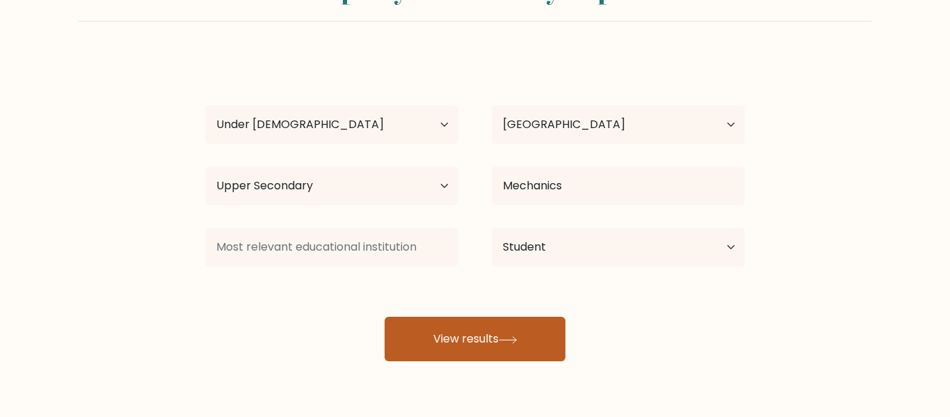
click at [428, 324] on button "View results" at bounding box center [475, 338] width 181 height 45
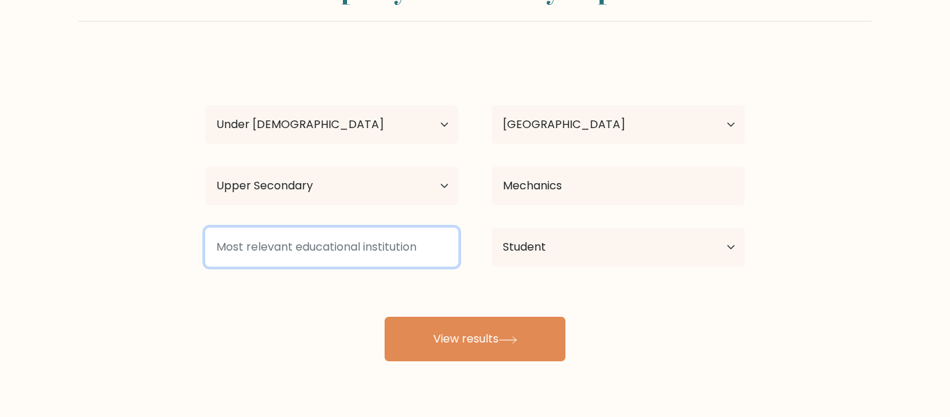
click at [309, 259] on input at bounding box center [331, 246] width 253 height 39
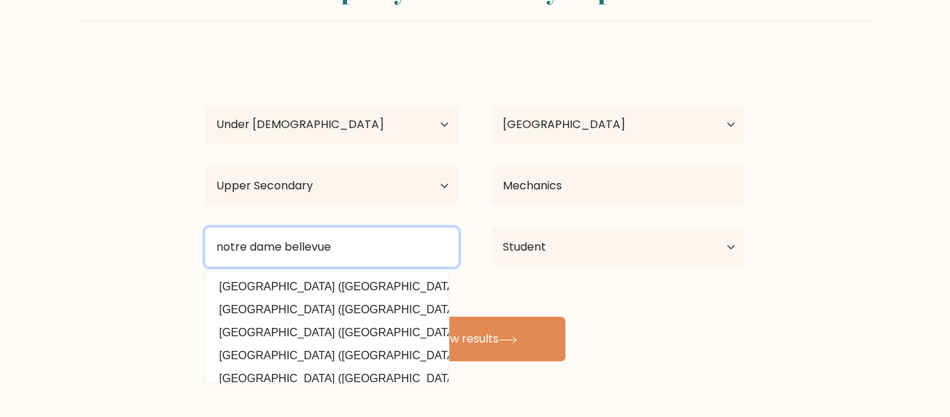
type input "notre dame bellevue"
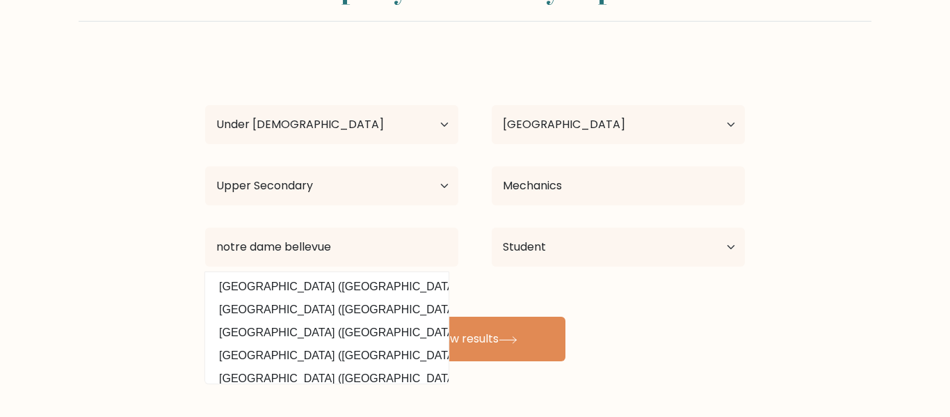
click at [870, 306] on form "Compare your results to your peers David Podosyan Age Under 18 years old 18-24 …" at bounding box center [475, 163] width 950 height 395
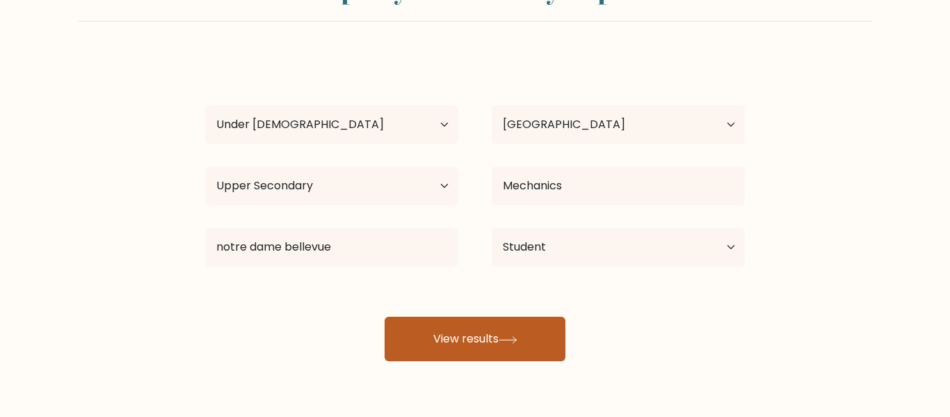
click at [533, 341] on button "View results" at bounding box center [475, 338] width 181 height 45
